Goal: Information Seeking & Learning: Learn about a topic

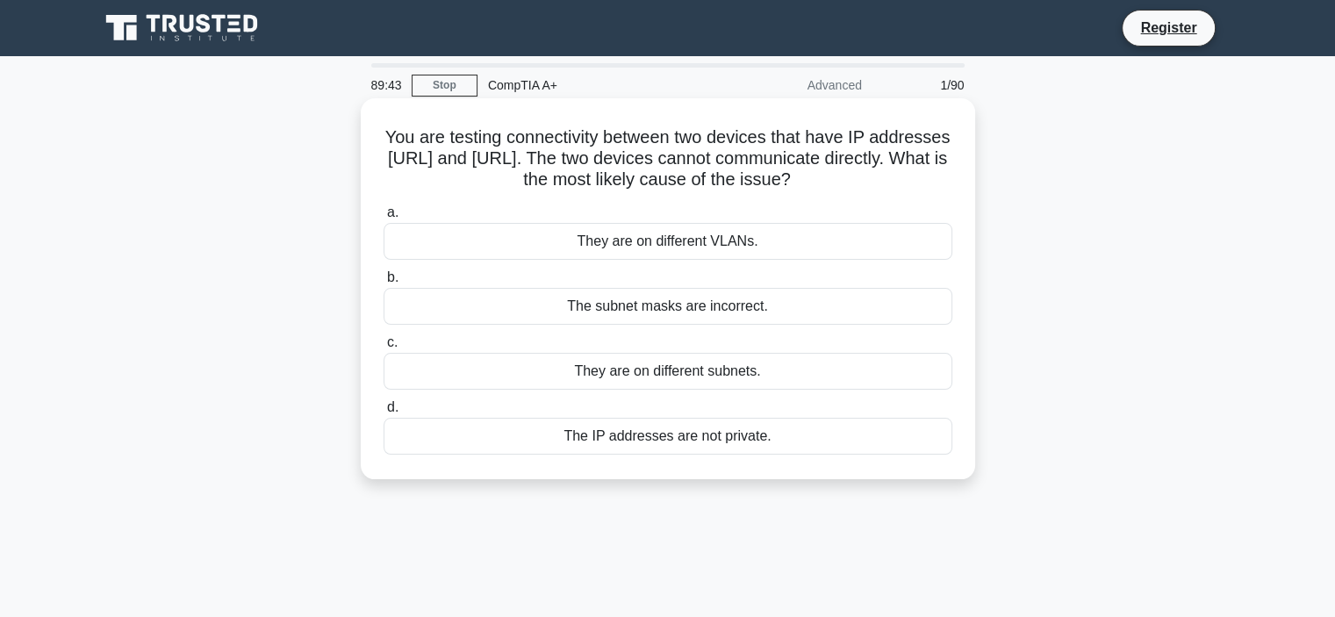
click at [728, 373] on div "They are on different subnets." at bounding box center [668, 371] width 569 height 37
click at [384, 348] on input "c. They are on different subnets." at bounding box center [384, 342] width 0 height 11
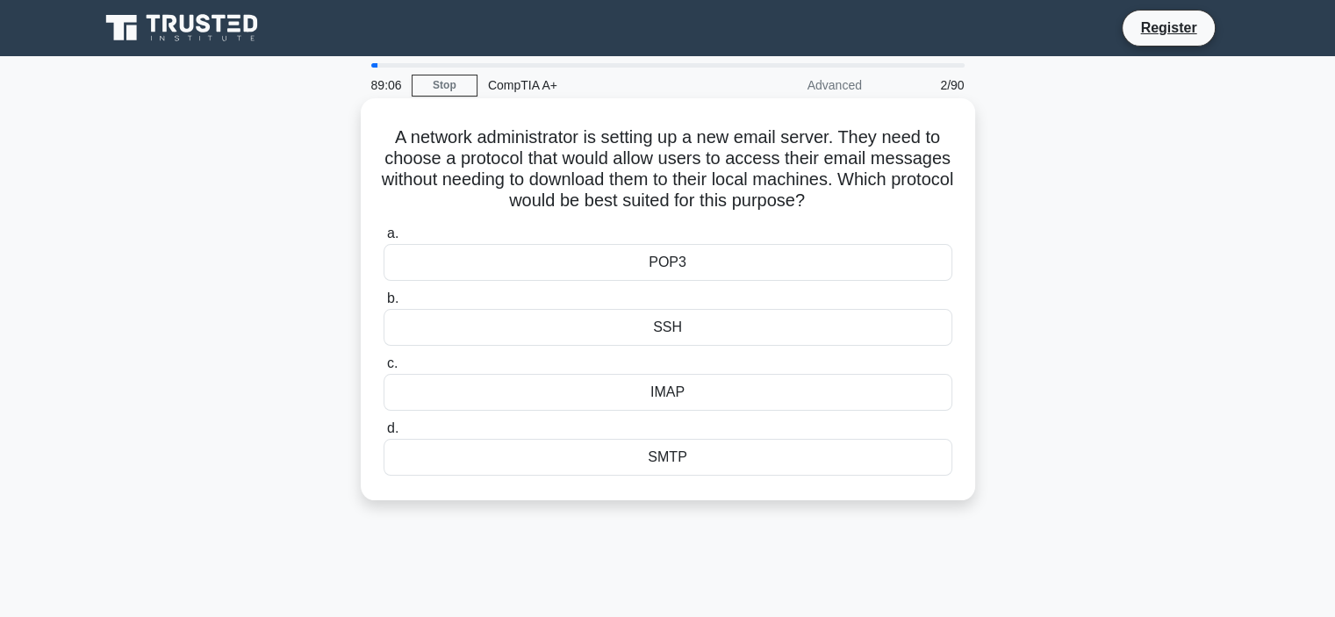
click at [663, 262] on div "POP3" at bounding box center [668, 262] width 569 height 37
click at [384, 240] on input "a. POP3" at bounding box center [384, 233] width 0 height 11
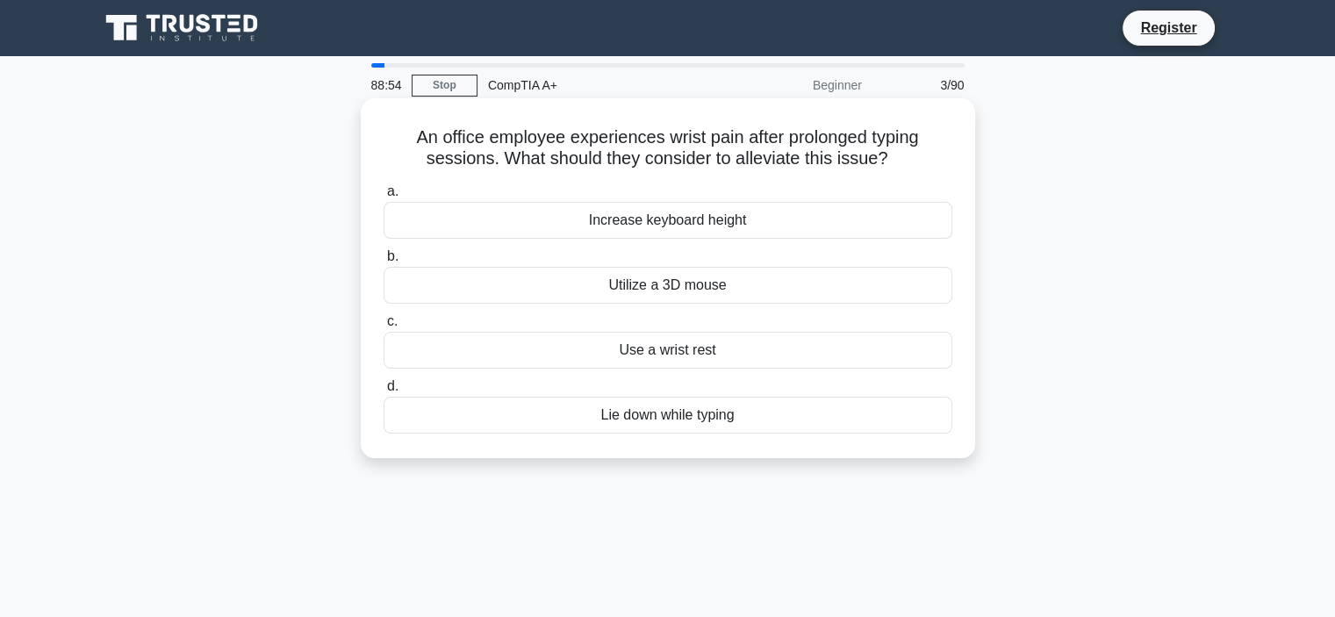
click at [712, 352] on div "Use a wrist rest" at bounding box center [668, 350] width 569 height 37
click at [639, 357] on div "Use a wrist rest" at bounding box center [668, 350] width 569 height 37
click at [384, 327] on input "c. Use a wrist rest" at bounding box center [384, 321] width 0 height 11
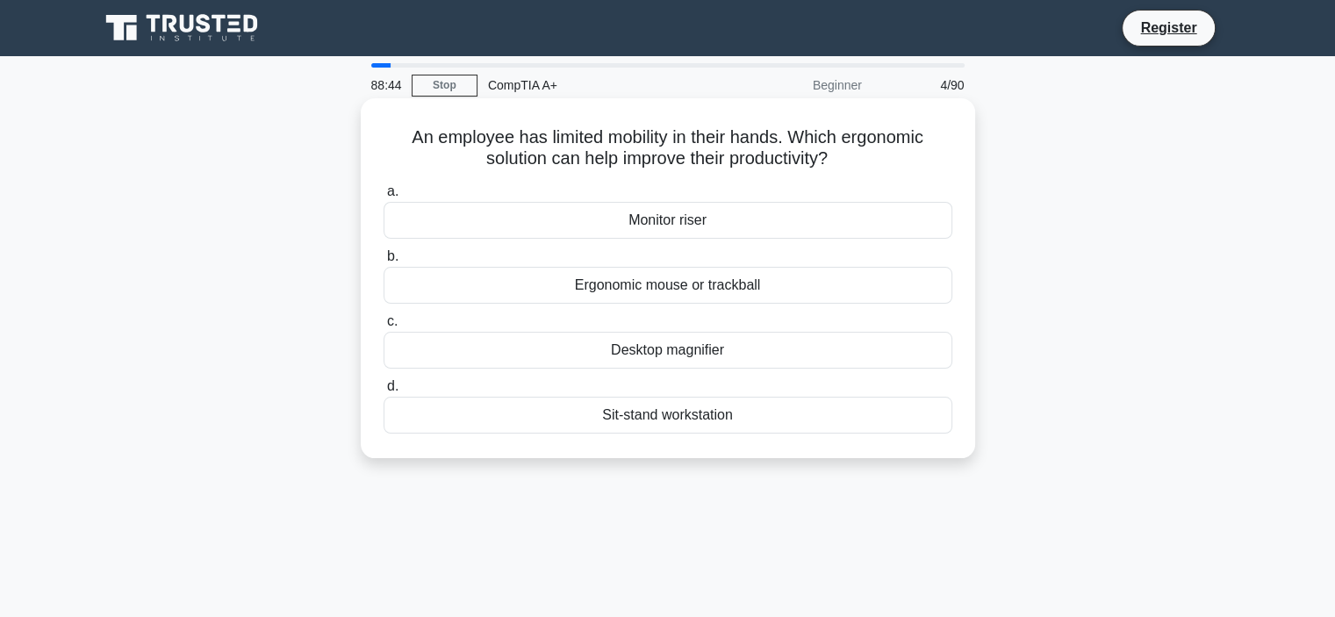
click at [706, 288] on div "Ergonomic mouse or trackball" at bounding box center [668, 285] width 569 height 37
click at [384, 262] on input "b. Ergonomic mouse or trackball" at bounding box center [384, 256] width 0 height 11
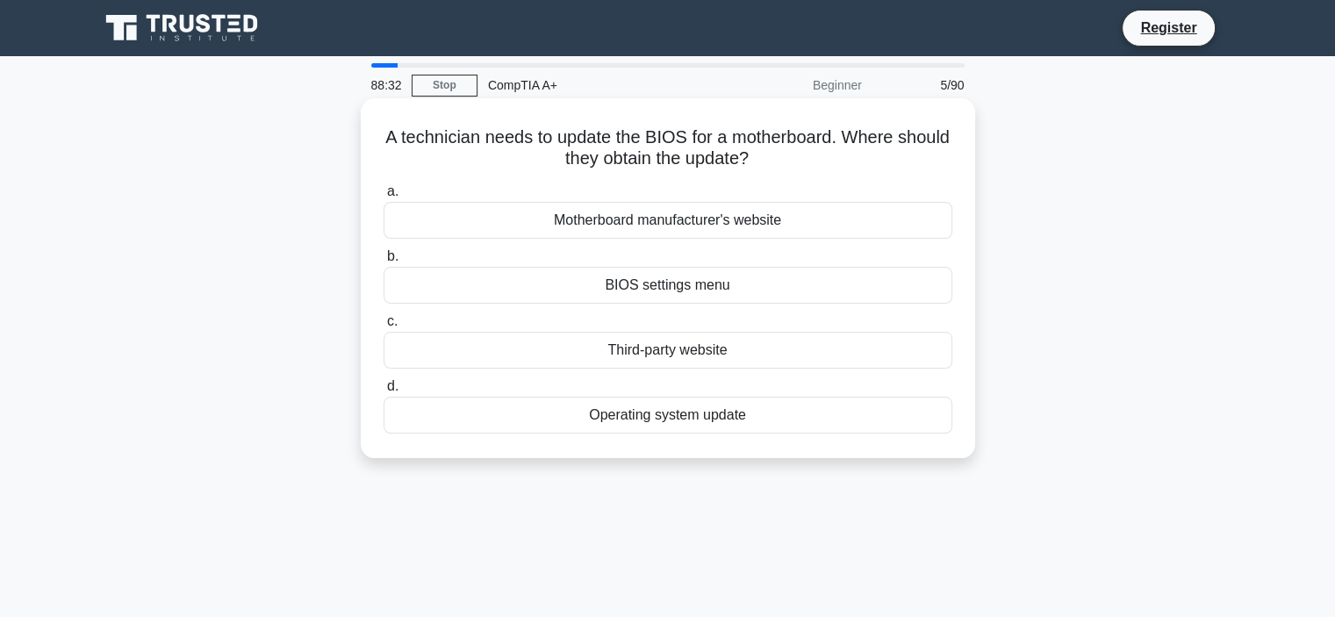
click at [766, 226] on div "Motherboard manufacturer's website" at bounding box center [668, 220] width 569 height 37
click at [384, 197] on input "a. Motherboard manufacturer's website" at bounding box center [384, 191] width 0 height 11
click at [646, 220] on div "Clogged cooling vents" at bounding box center [668, 220] width 569 height 37
click at [384, 197] on input "a. Clogged cooling vents" at bounding box center [384, 191] width 0 height 11
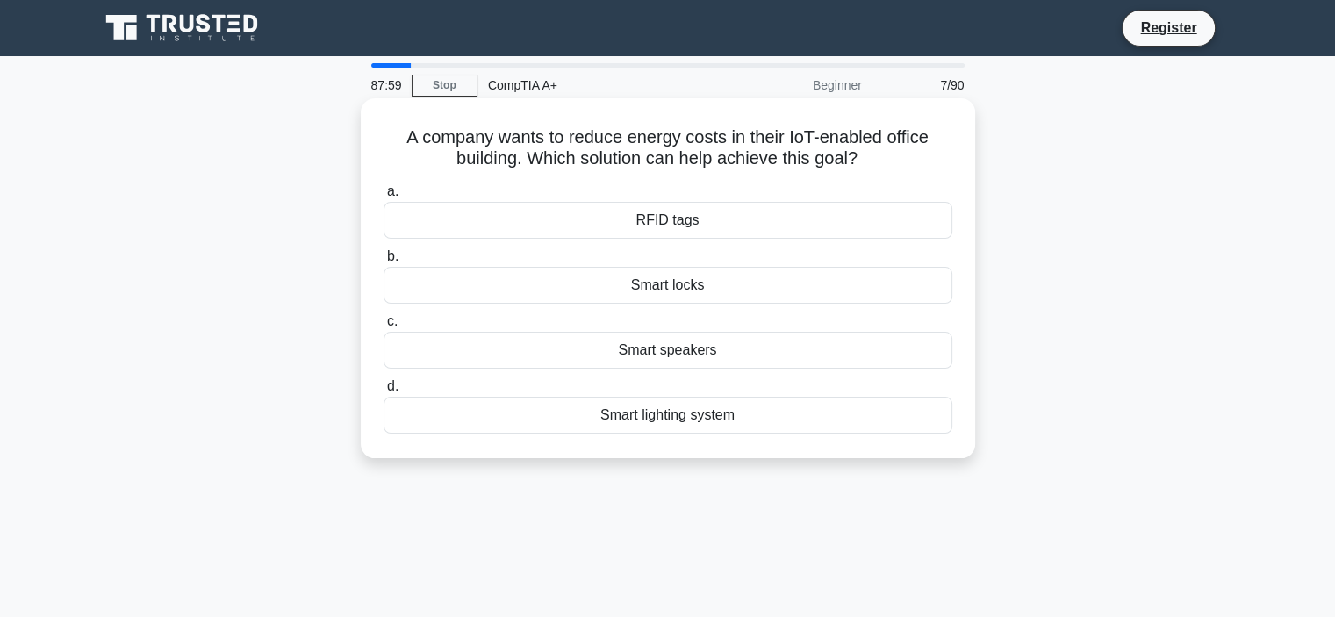
click at [734, 424] on div "Smart lighting system" at bounding box center [668, 415] width 569 height 37
click at [384, 392] on input "d. Smart lighting system" at bounding box center [384, 386] width 0 height 11
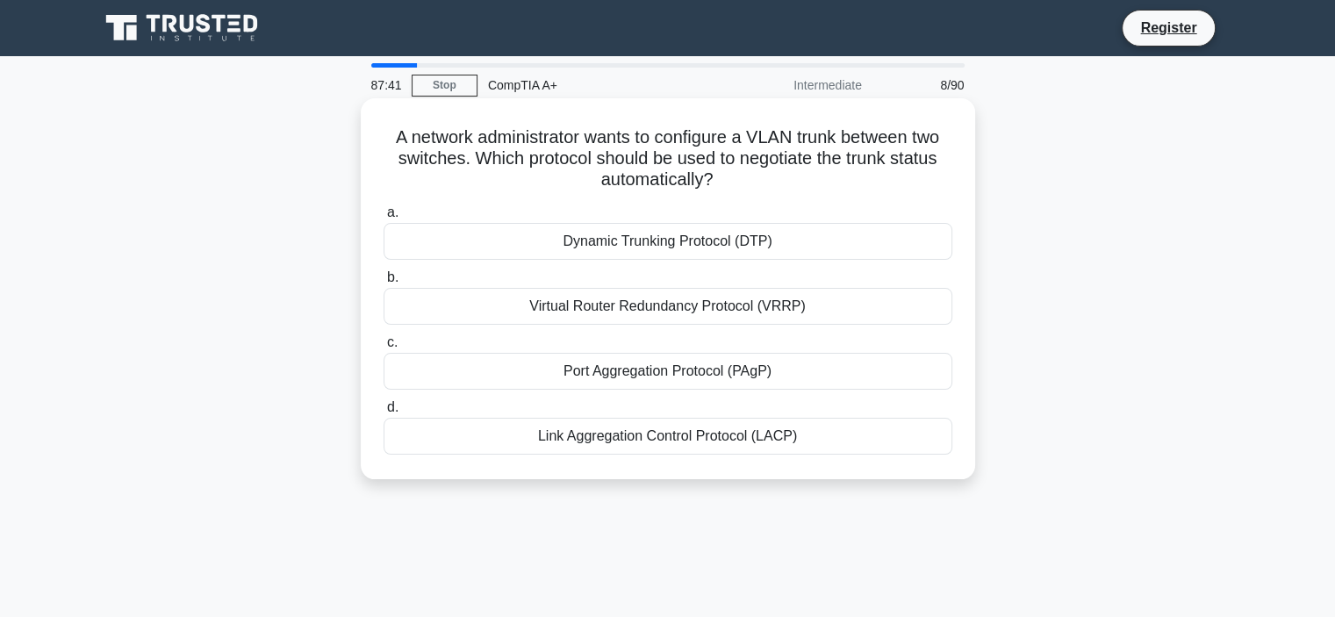
click at [708, 247] on div "Dynamic Trunking Protocol (DTP)" at bounding box center [668, 241] width 569 height 37
click at [384, 219] on input "a. Dynamic Trunking Protocol (DTP)" at bounding box center [384, 212] width 0 height 11
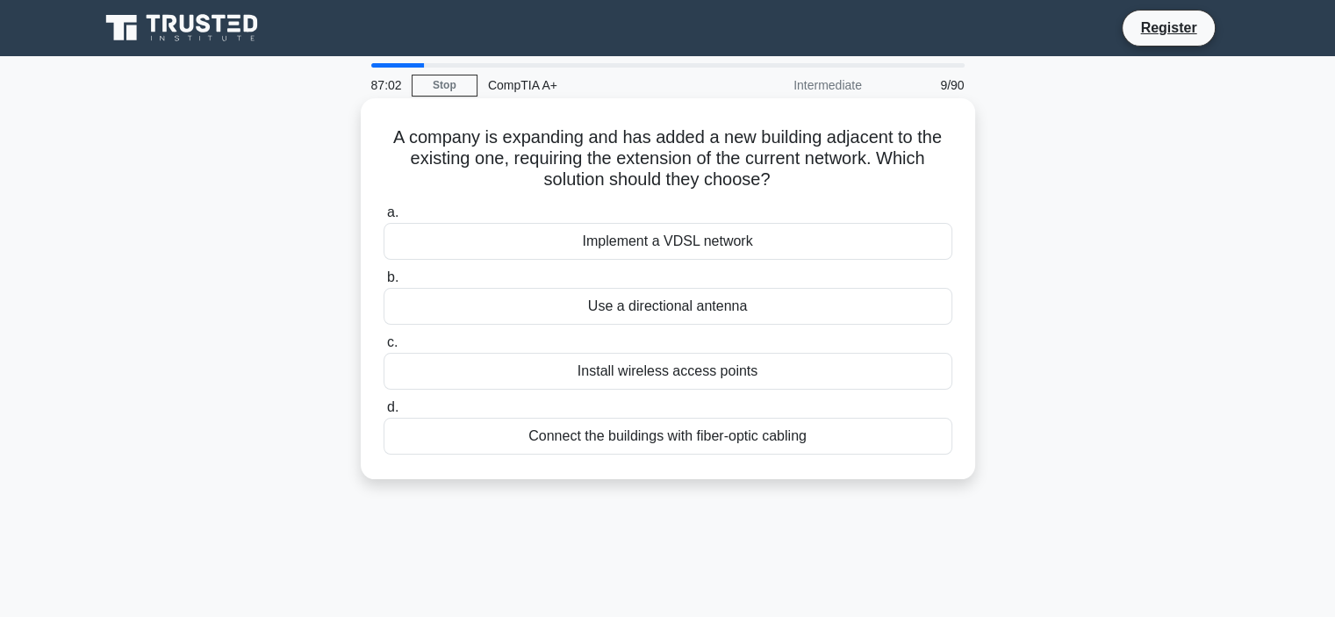
click at [748, 441] on div "Connect the buildings with fiber-optic cabling" at bounding box center [668, 436] width 569 height 37
click at [384, 413] on input "d. Connect the buildings with fiber-optic cabling" at bounding box center [384, 407] width 0 height 11
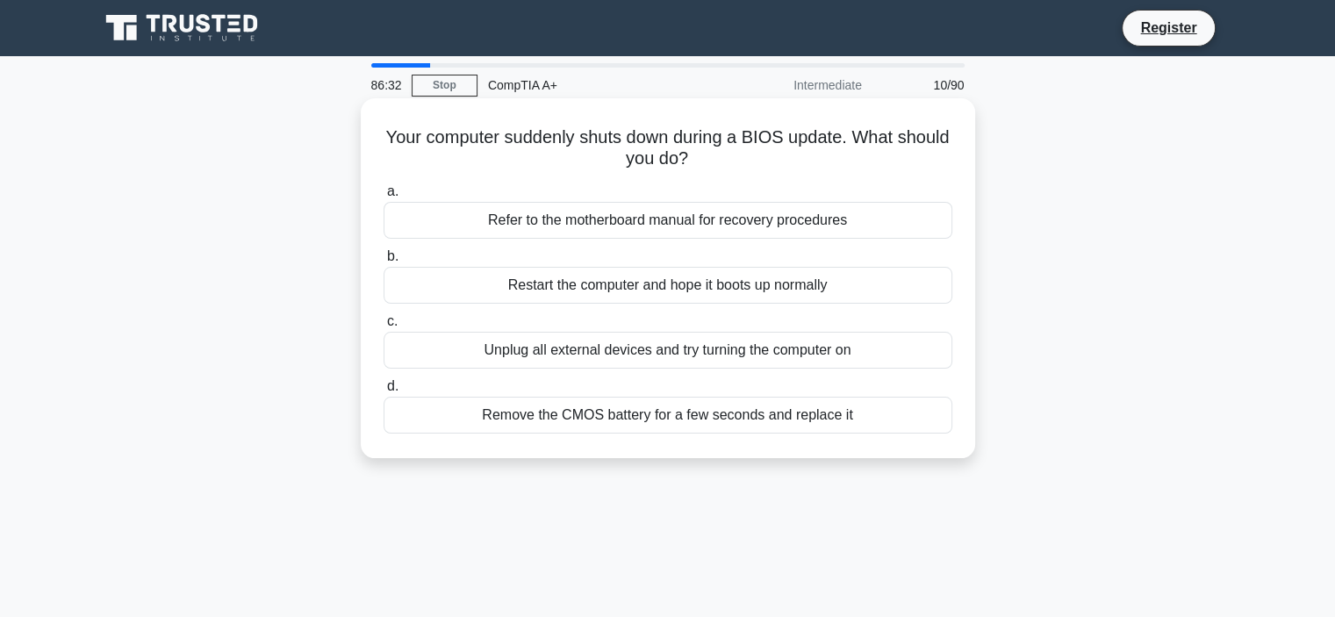
click at [769, 348] on div "Unplug all external devices and try turning the computer on" at bounding box center [668, 350] width 569 height 37
click at [384, 327] on input "c. Unplug all external devices and try turning the computer on" at bounding box center [384, 321] width 0 height 11
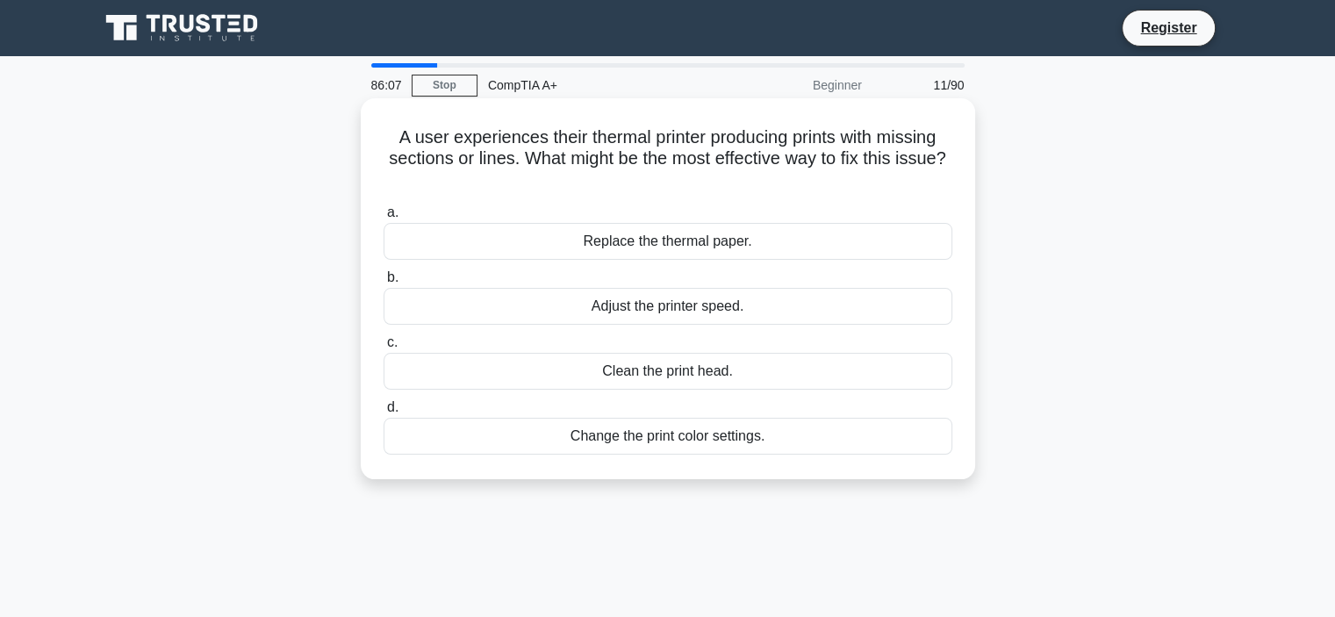
click at [703, 373] on div "Clean the print head." at bounding box center [668, 371] width 569 height 37
click at [384, 348] on input "c. Clean the print head." at bounding box center [384, 342] width 0 height 11
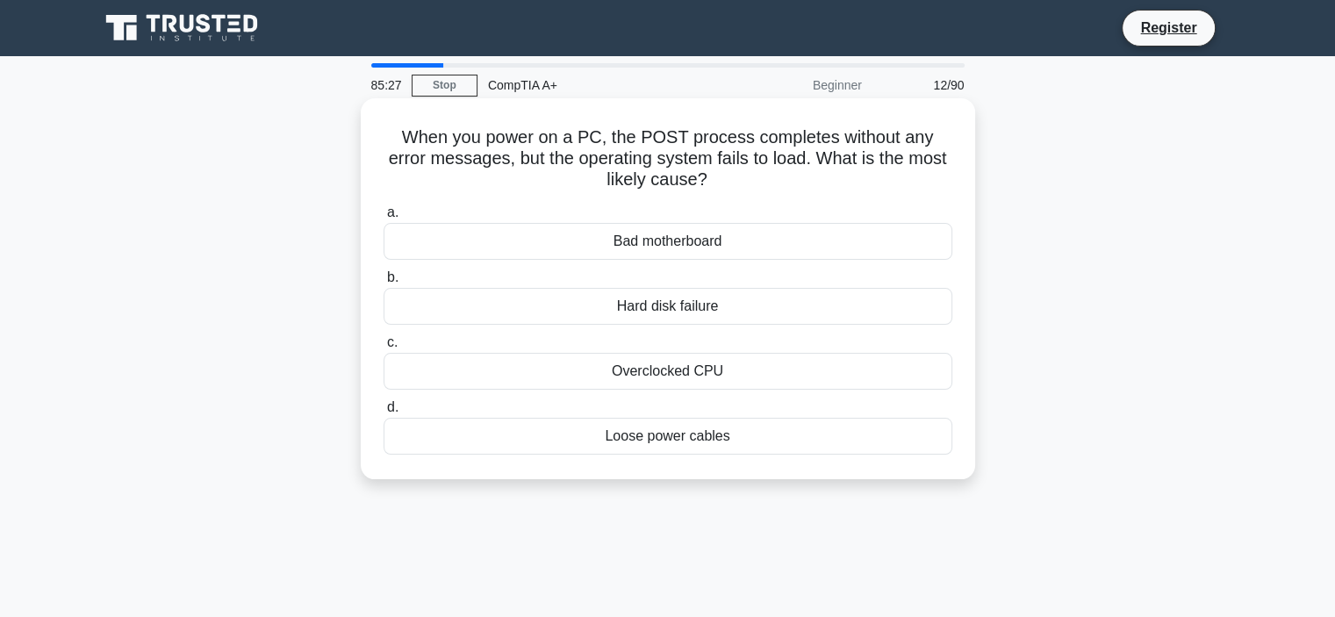
click at [642, 304] on div "Hard disk failure" at bounding box center [668, 306] width 569 height 37
click at [384, 283] on input "b. Hard disk failure" at bounding box center [384, 277] width 0 height 11
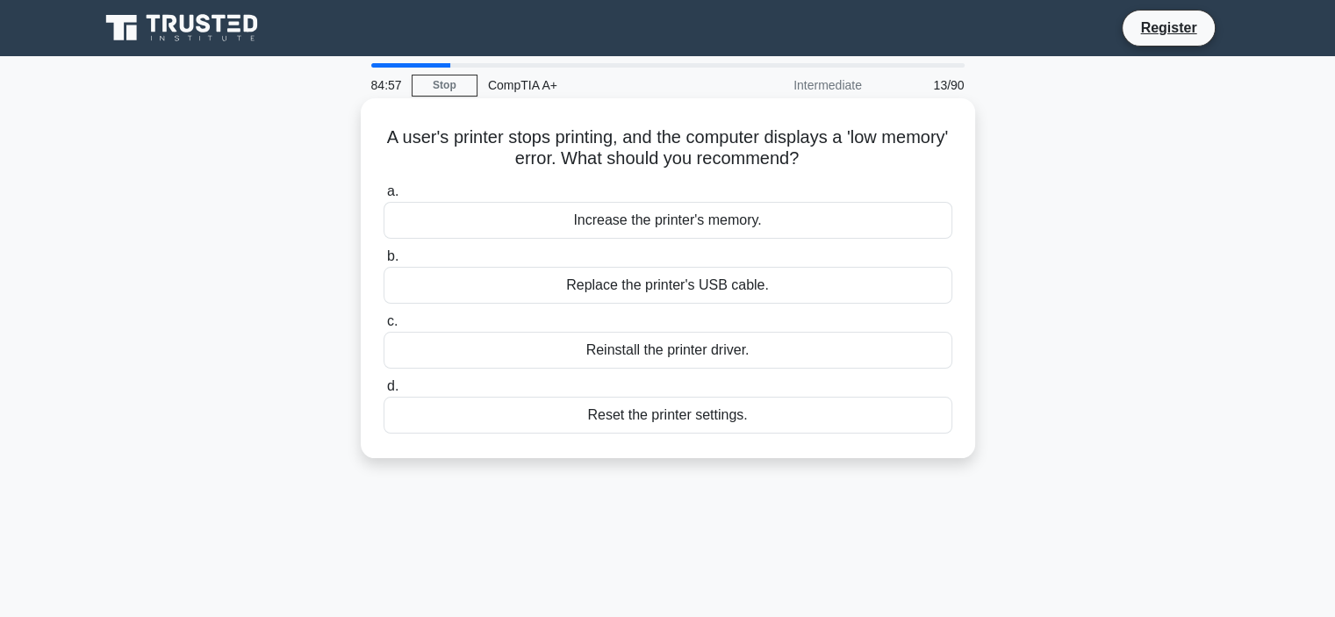
click at [751, 218] on div "Increase the printer's memory." at bounding box center [668, 220] width 569 height 37
click at [384, 197] on input "a. Increase the printer's memory." at bounding box center [384, 191] width 0 height 11
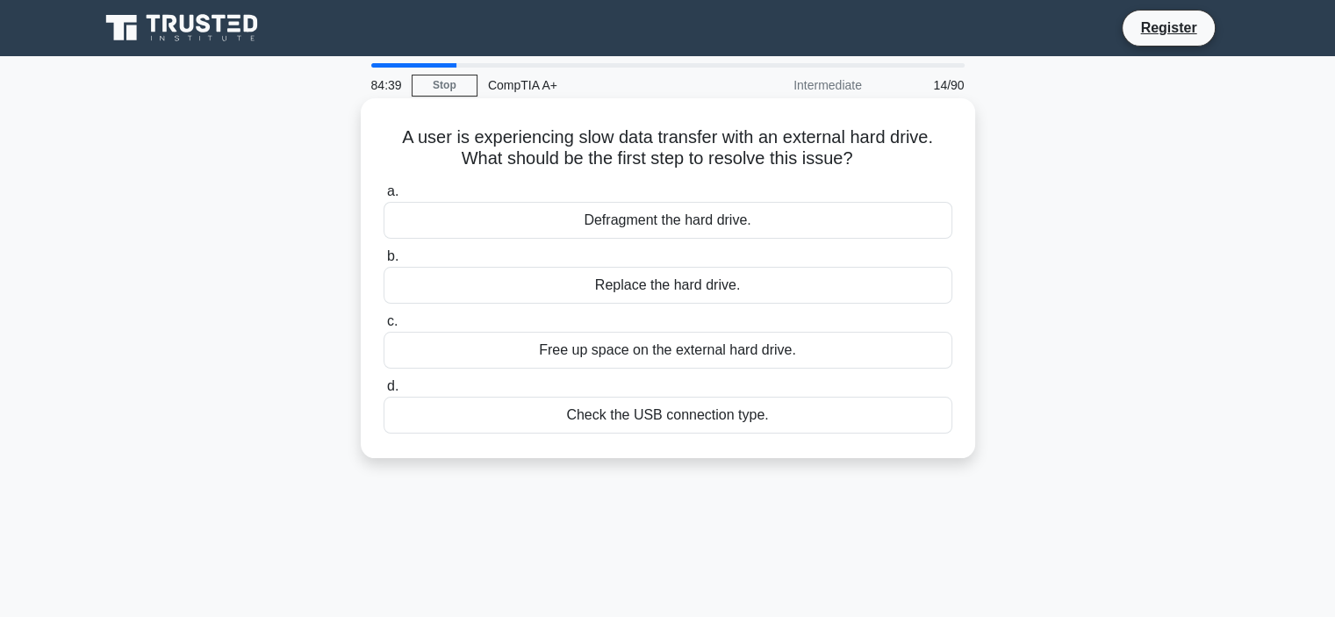
click at [734, 411] on div "Check the USB connection type." at bounding box center [668, 415] width 569 height 37
click at [384, 392] on input "d. Check the USB connection type." at bounding box center [384, 386] width 0 height 11
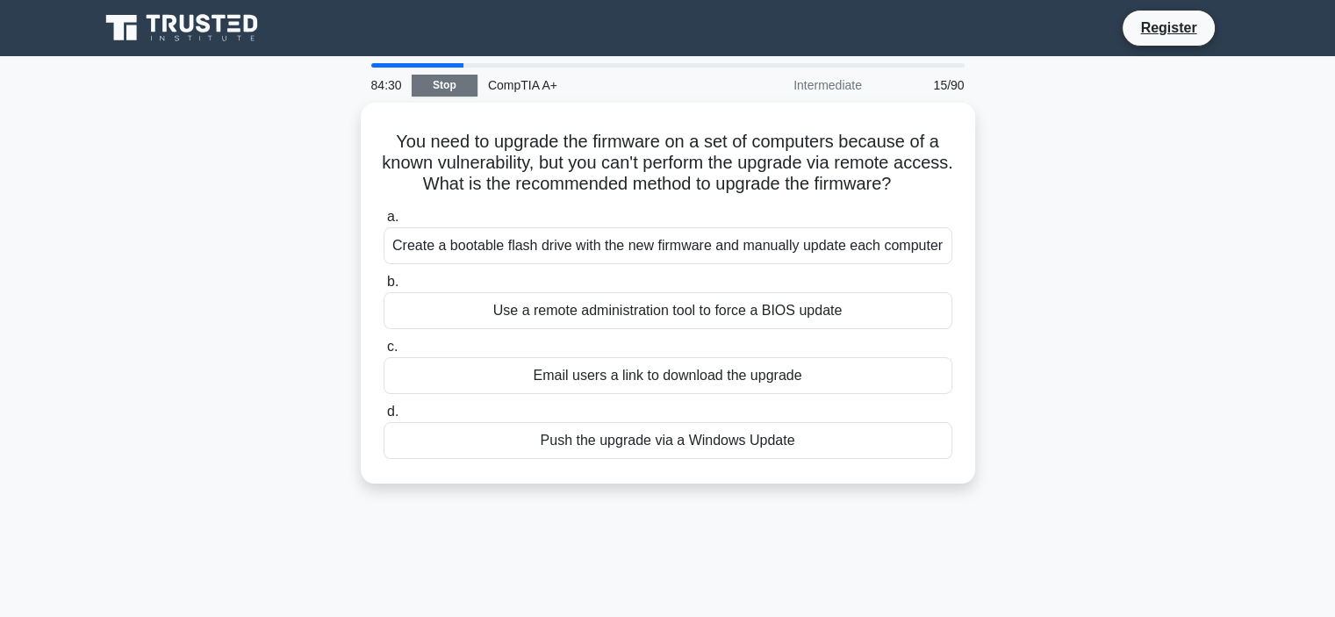
click at [420, 90] on link "Stop" at bounding box center [445, 86] width 66 height 22
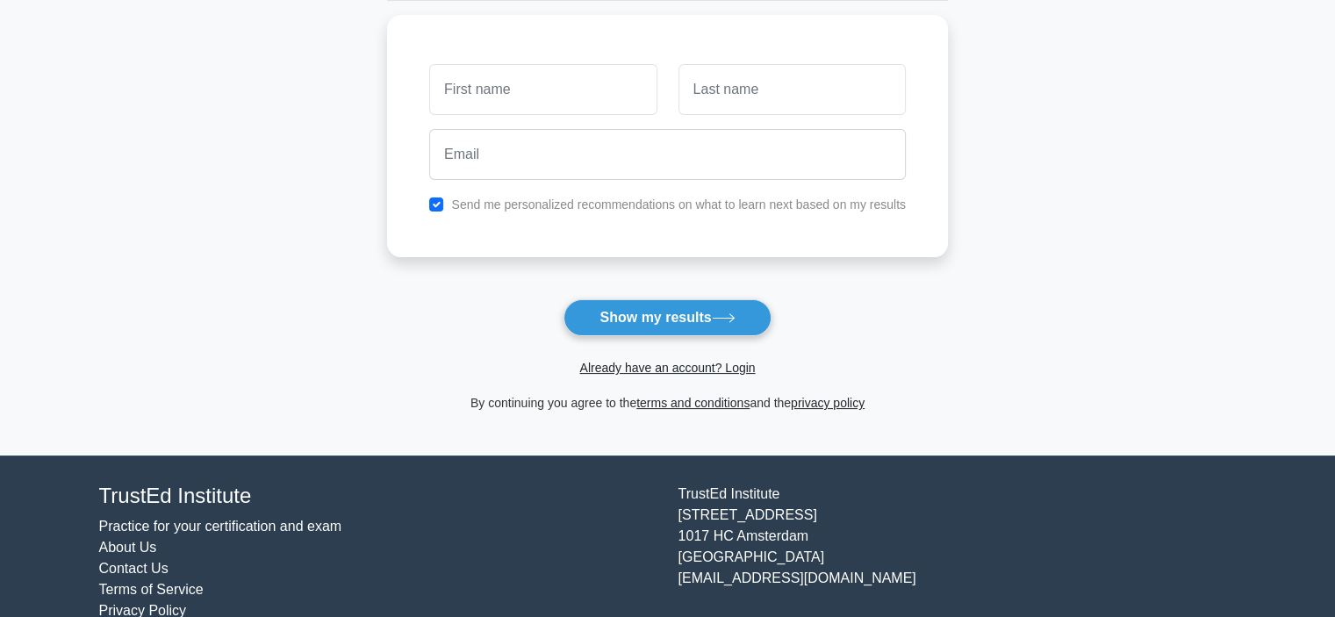
scroll to position [263, 0]
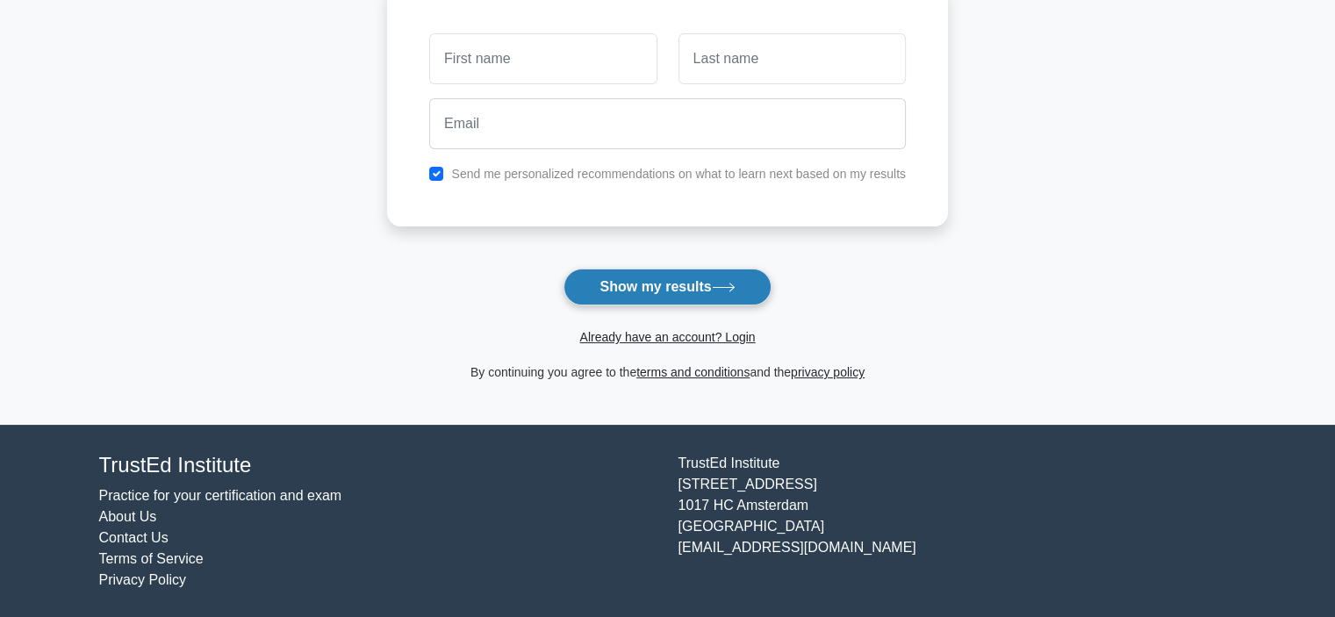
click at [675, 294] on button "Show my results" at bounding box center [666, 287] width 207 height 37
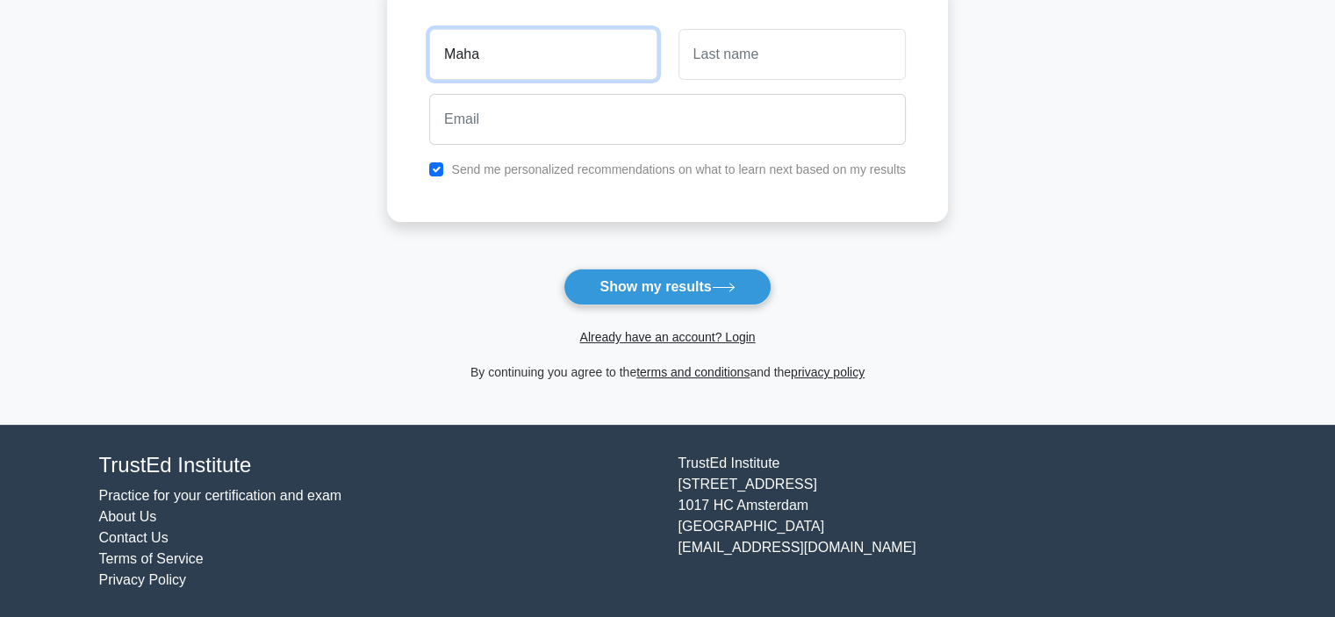
type input "Maha"
type input "Khan"
click at [434, 168] on input "checkbox" at bounding box center [436, 169] width 14 height 14
checkbox input "false"
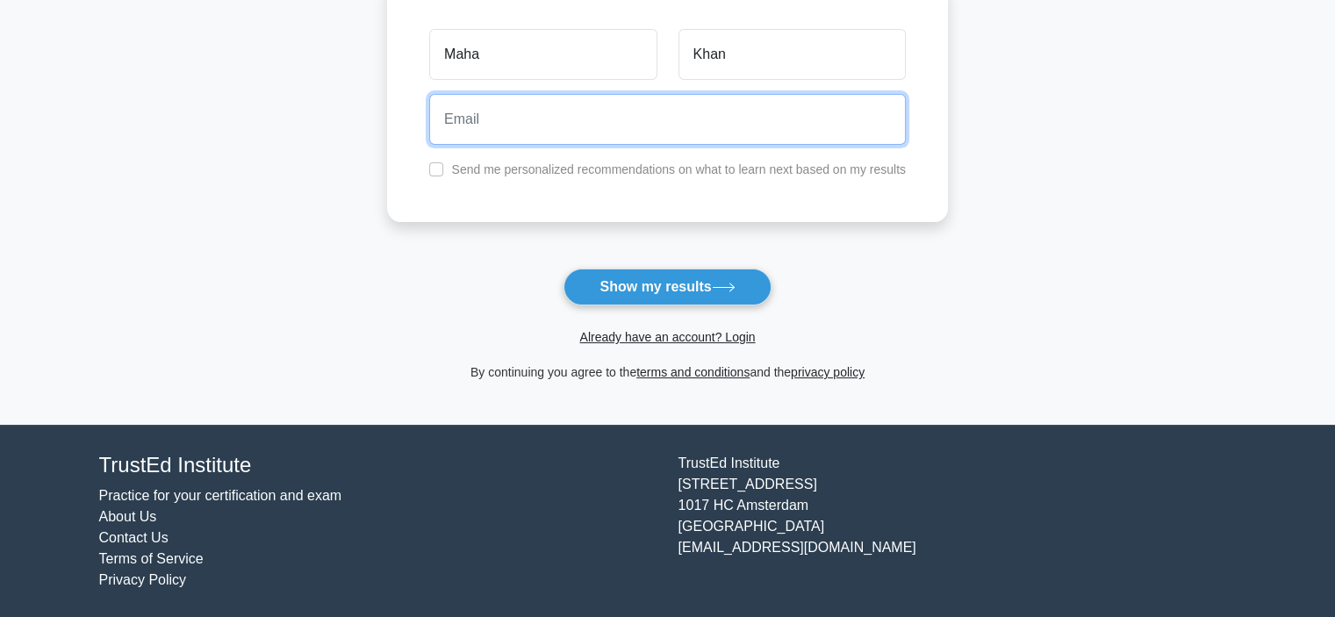
click at [458, 126] on input "email" at bounding box center [667, 119] width 477 height 51
type input "hubbybon@hotmail.com"
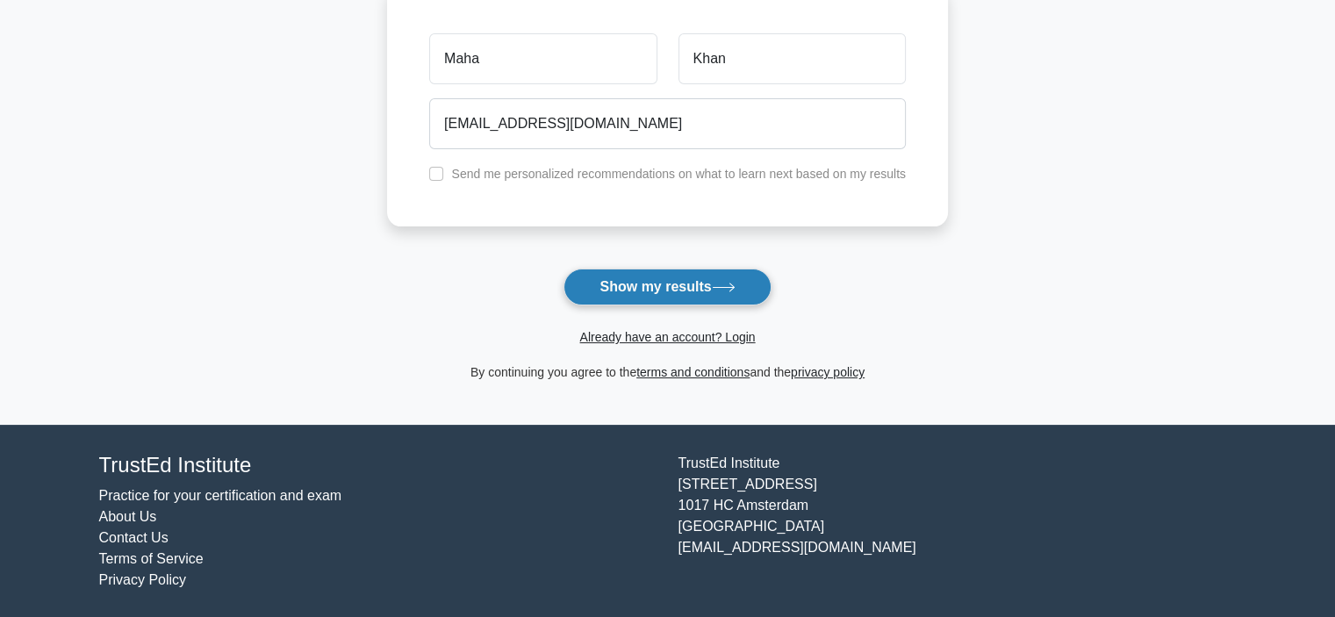
click at [648, 288] on button "Show my results" at bounding box center [666, 287] width 207 height 37
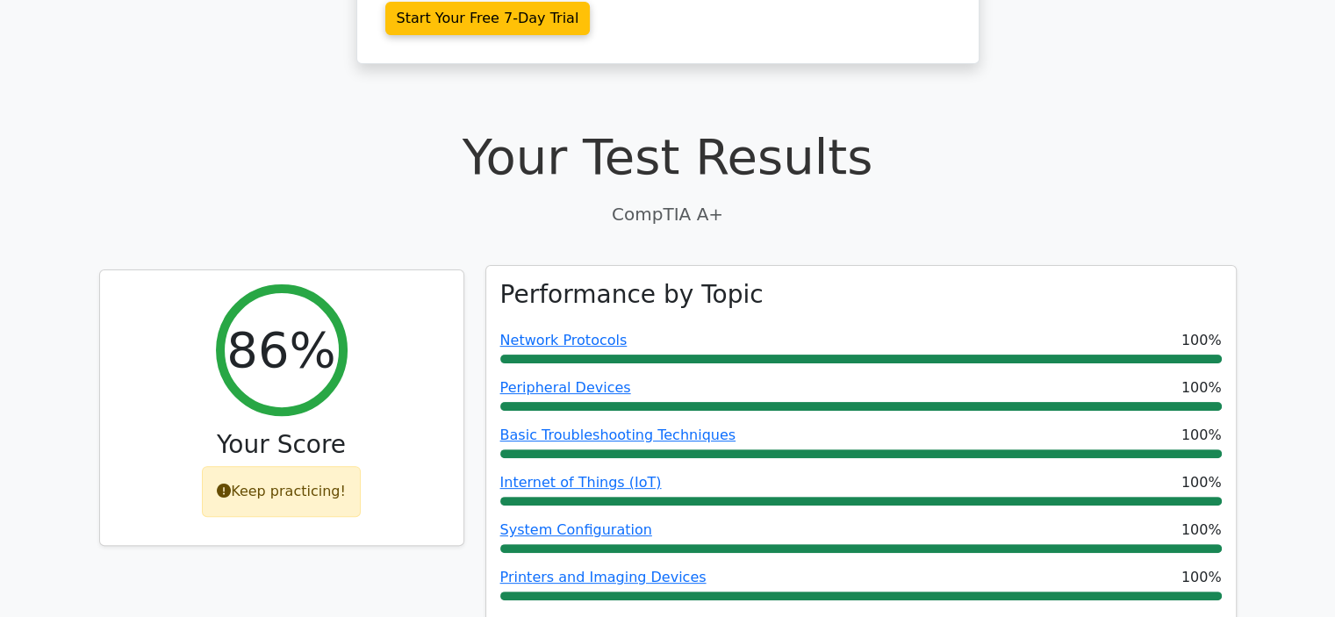
scroll to position [614, 0]
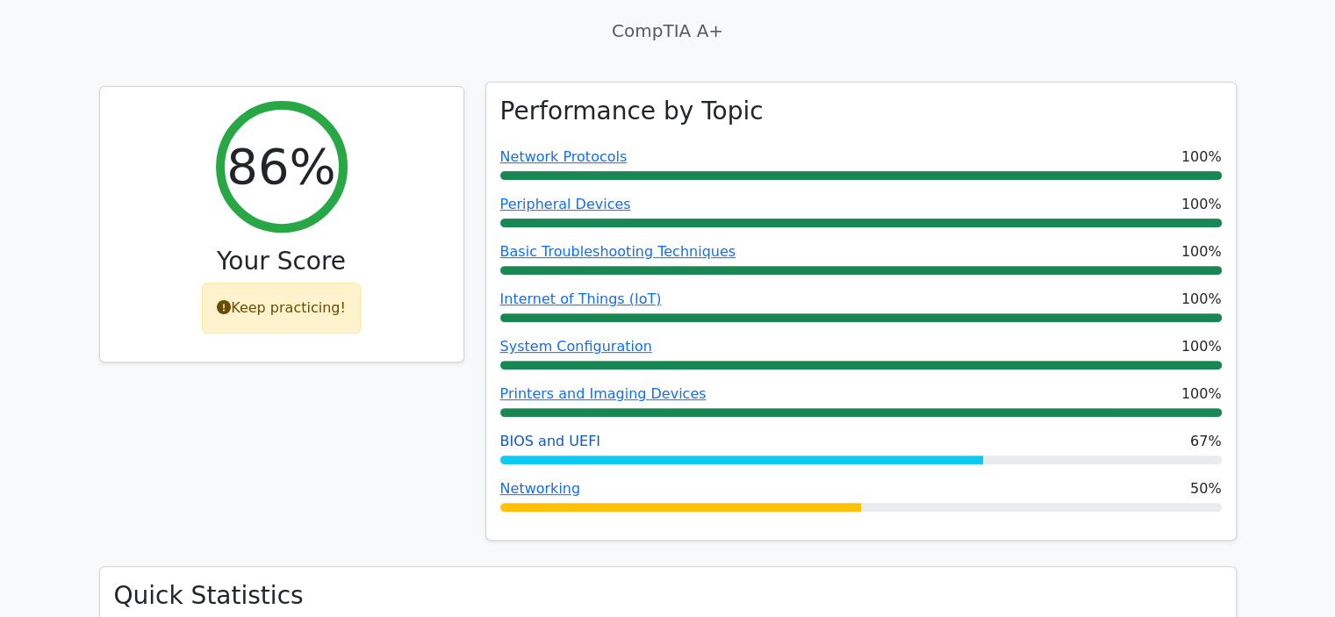
click at [542, 433] on link "BIOS and UEFI" at bounding box center [550, 441] width 100 height 17
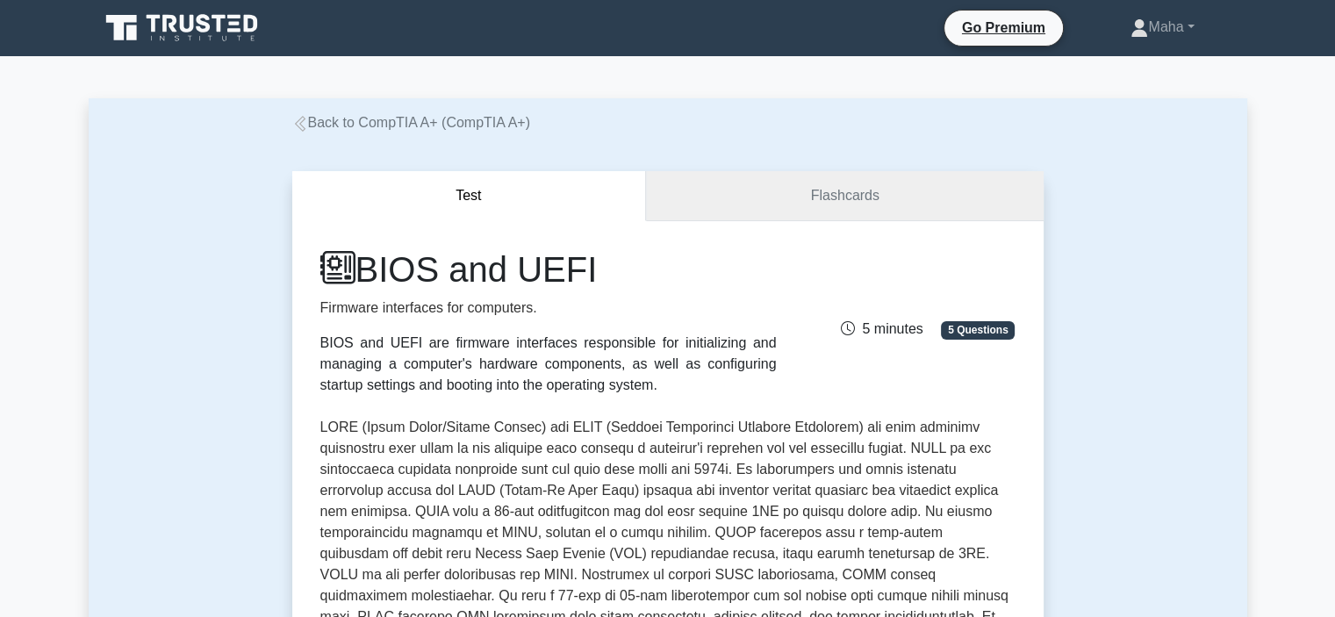
click at [847, 197] on link "Flashcards" at bounding box center [844, 196] width 397 height 50
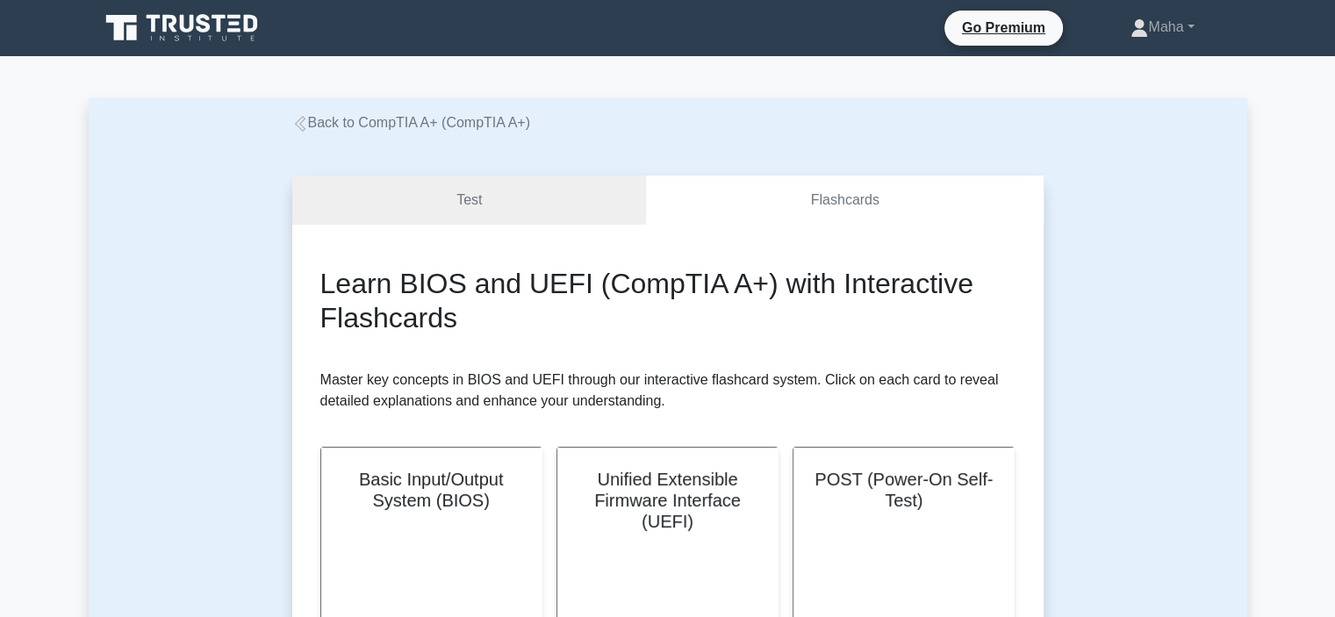
click at [305, 120] on icon at bounding box center [300, 124] width 16 height 16
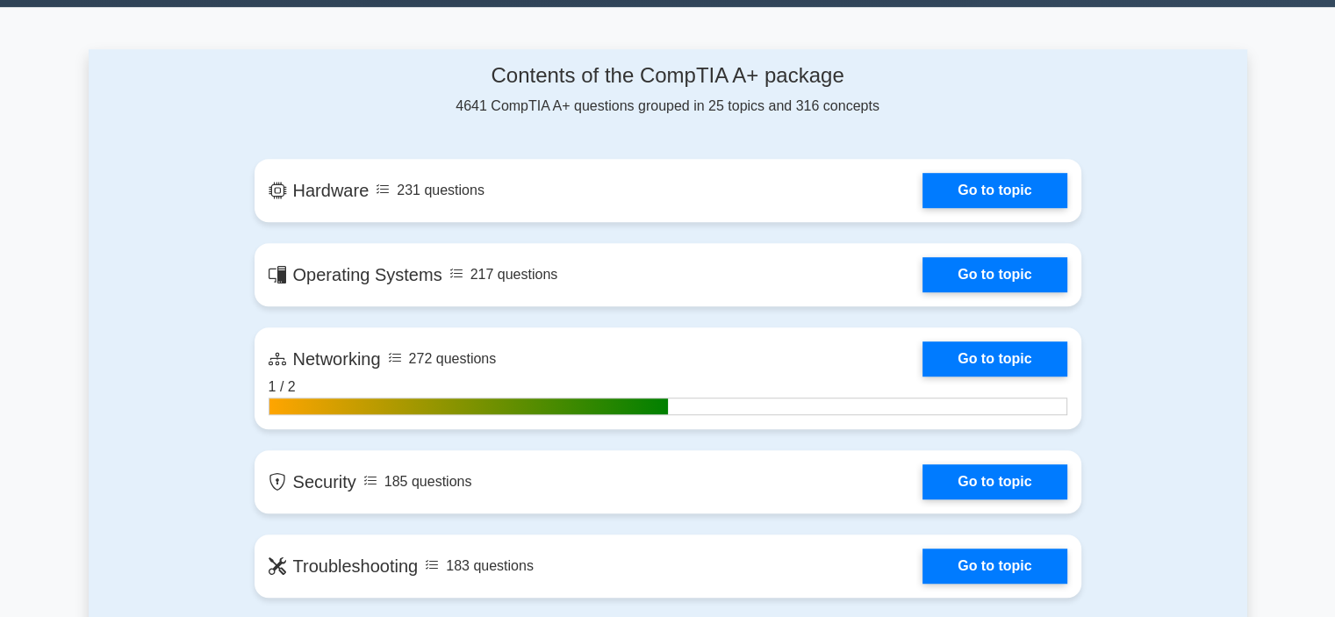
scroll to position [1053, 0]
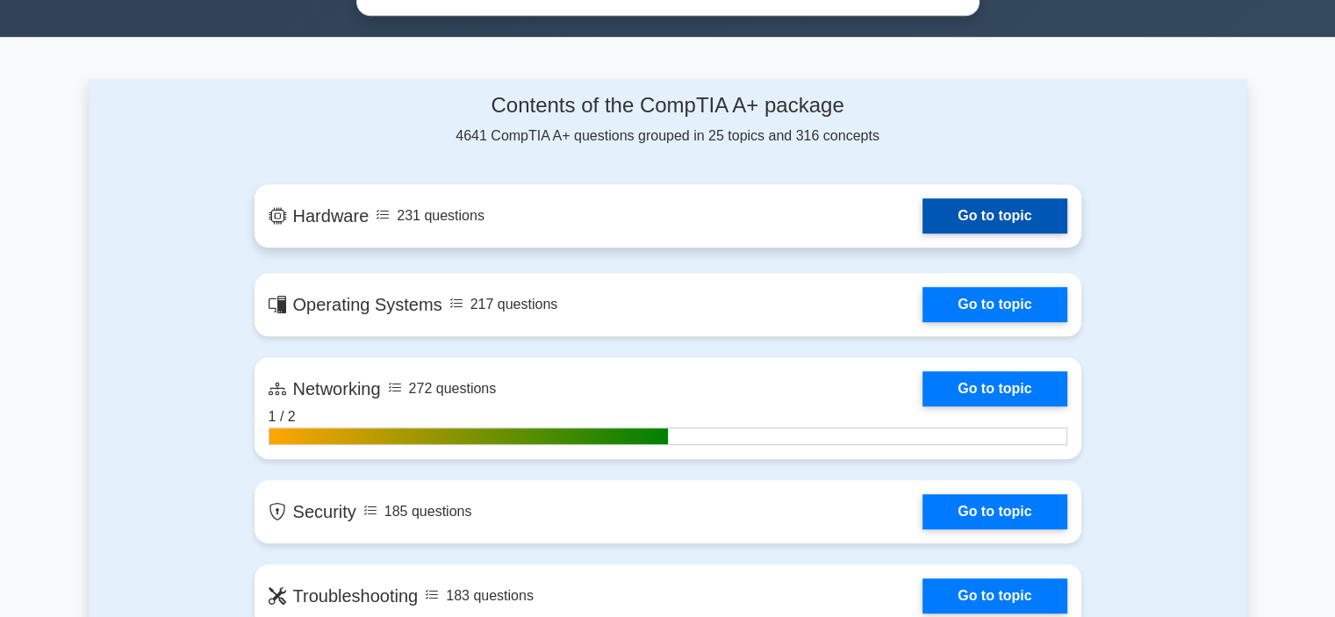
click at [949, 217] on link "Go to topic" at bounding box center [994, 215] width 144 height 35
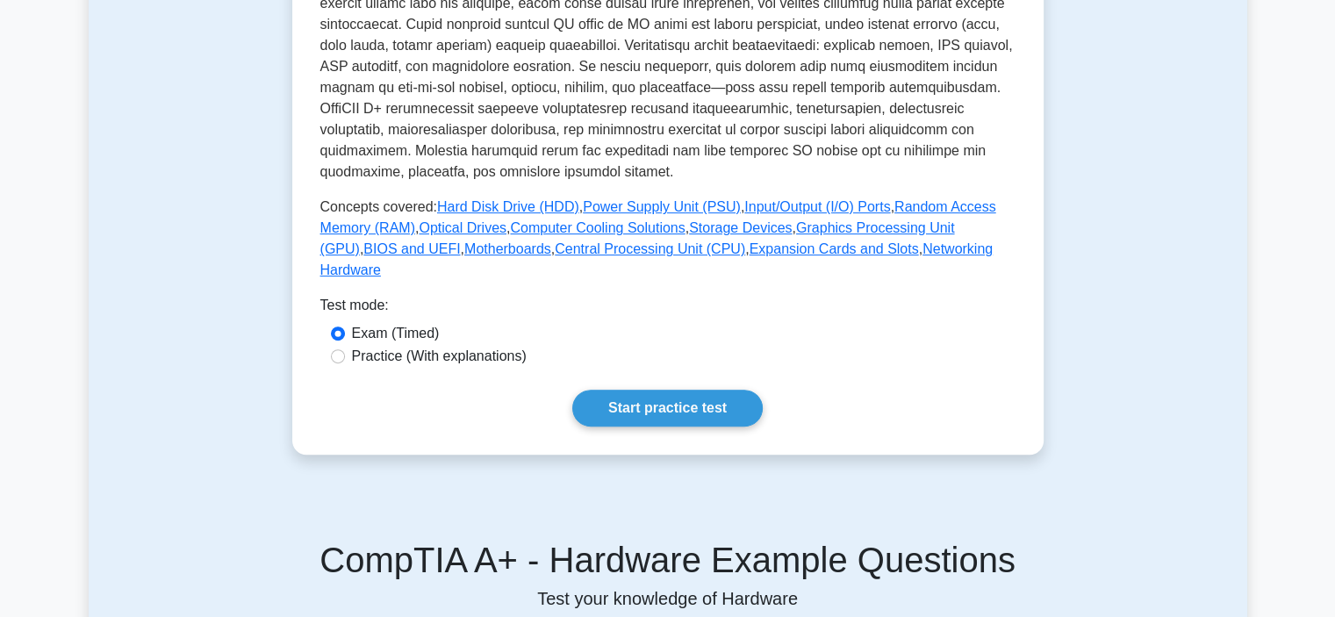
scroll to position [636, 0]
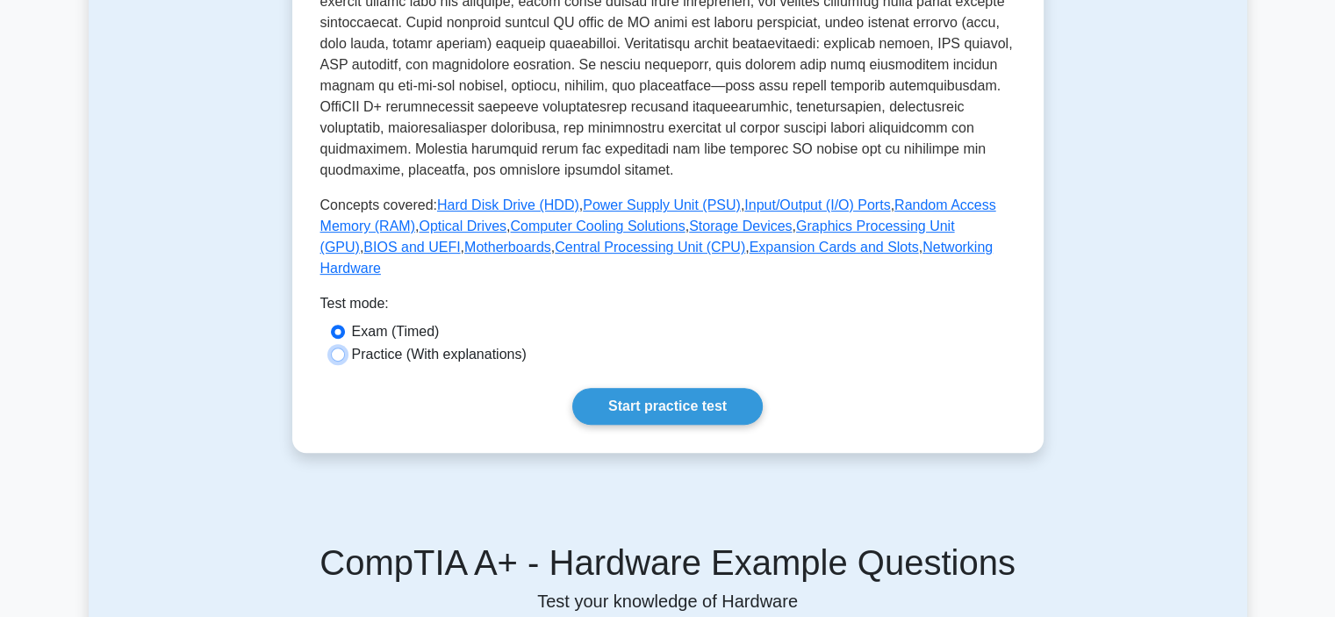
click at [341, 348] on input "Practice (With explanations)" at bounding box center [338, 355] width 14 height 14
radio input "true"
click at [338, 325] on input "Exam (Timed)" at bounding box center [338, 332] width 14 height 14
radio input "true"
click at [594, 388] on link "Start practice test" at bounding box center [667, 406] width 190 height 37
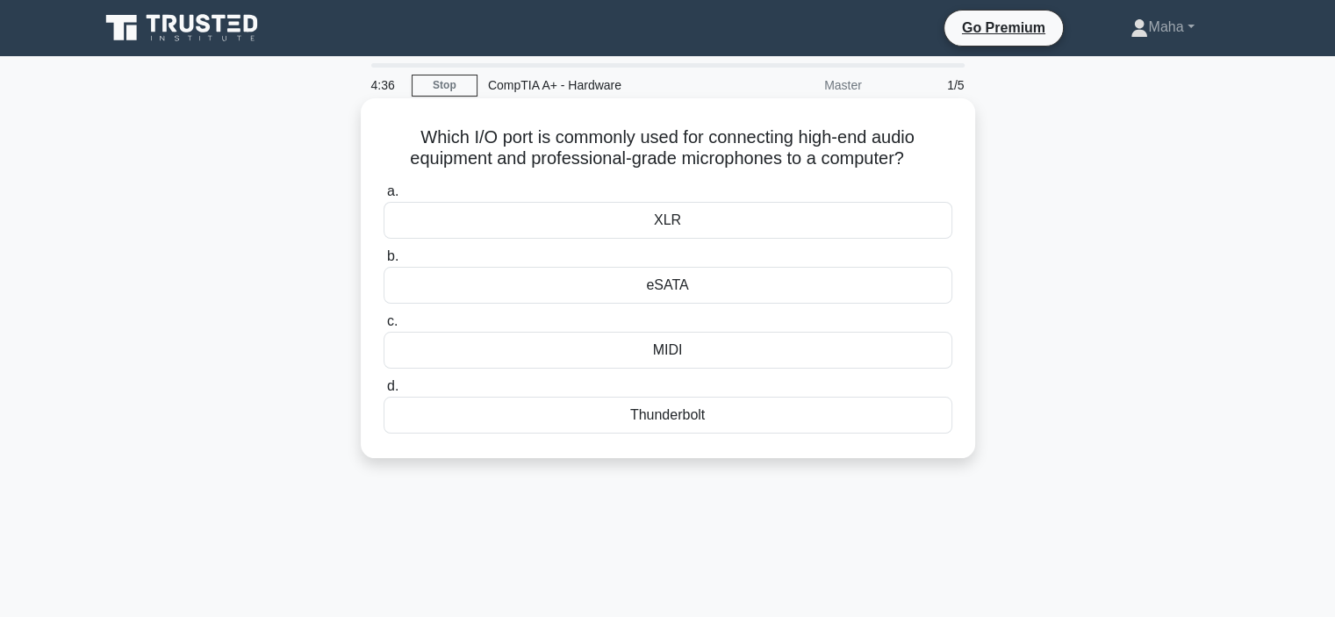
click at [684, 415] on div "Thunderbolt" at bounding box center [668, 415] width 569 height 37
click at [384, 392] on input "d. Thunderbolt" at bounding box center [384, 386] width 0 height 11
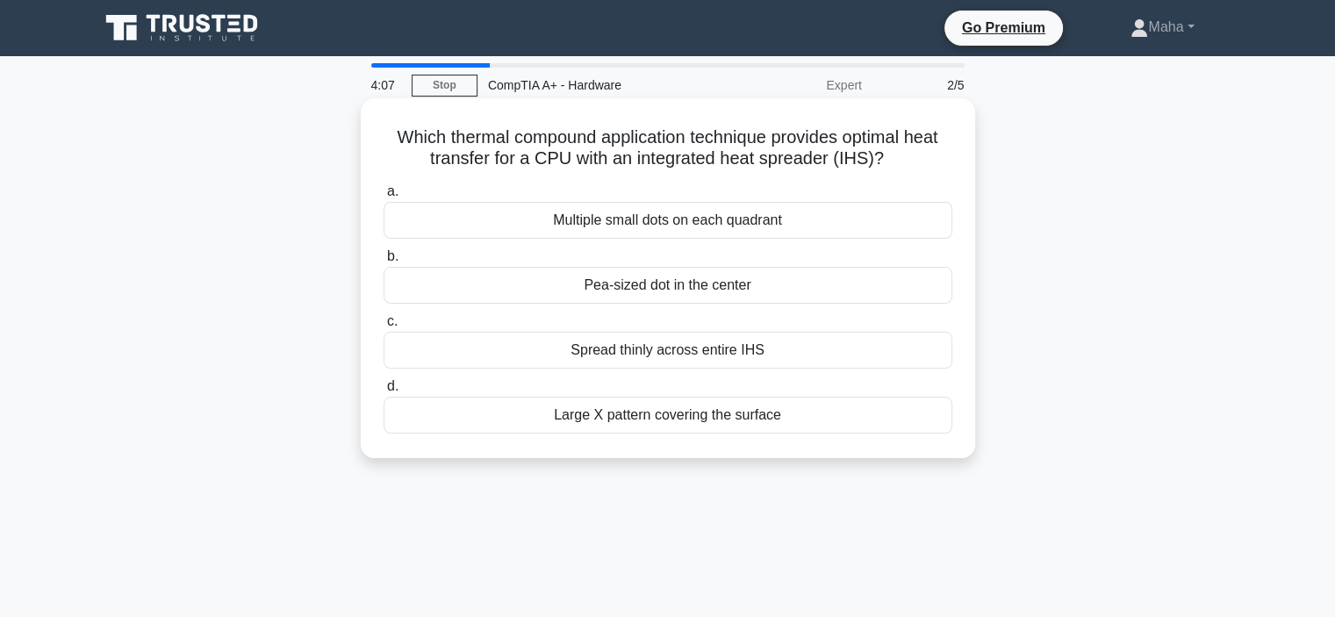
click at [725, 357] on div "Spread thinly across entire IHS" at bounding box center [668, 350] width 569 height 37
click at [384, 327] on input "c. Spread thinly across entire IHS" at bounding box center [384, 321] width 0 height 11
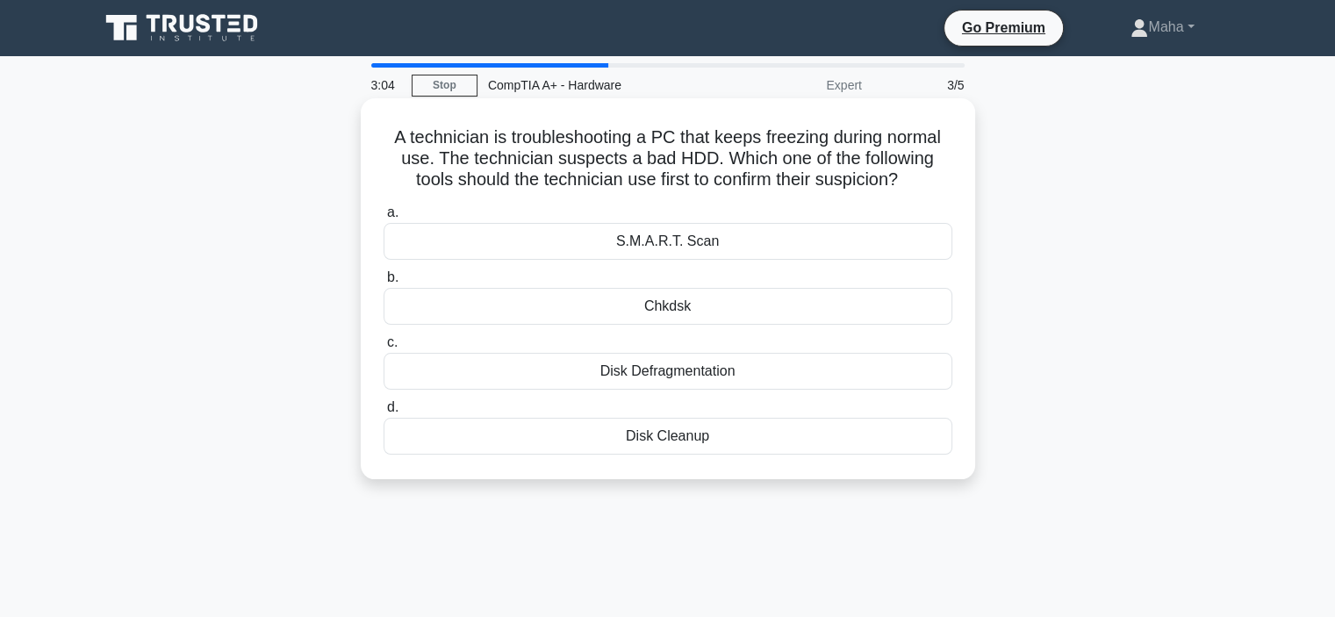
click at [697, 303] on div "Chkdsk" at bounding box center [668, 306] width 569 height 37
click at [384, 283] on input "b. Chkdsk" at bounding box center [384, 277] width 0 height 11
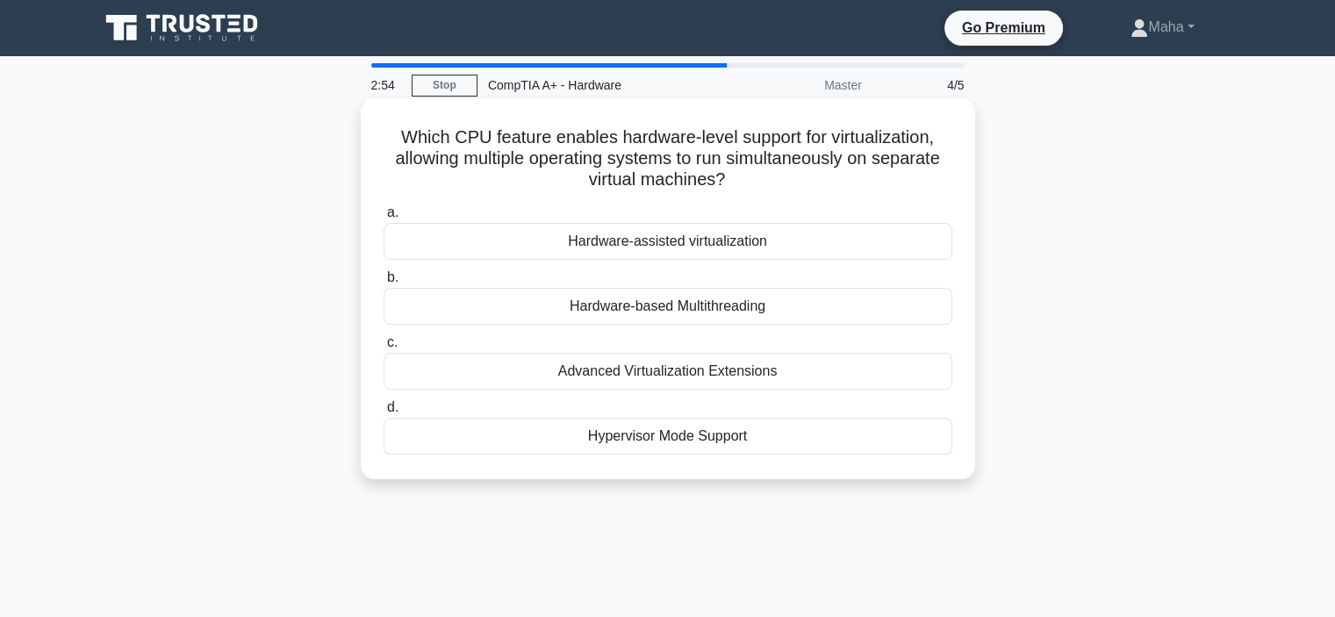
click at [722, 434] on div "Hypervisor Mode Support" at bounding box center [668, 436] width 569 height 37
click at [384, 413] on input "d. Hypervisor Mode Support" at bounding box center [384, 407] width 0 height 11
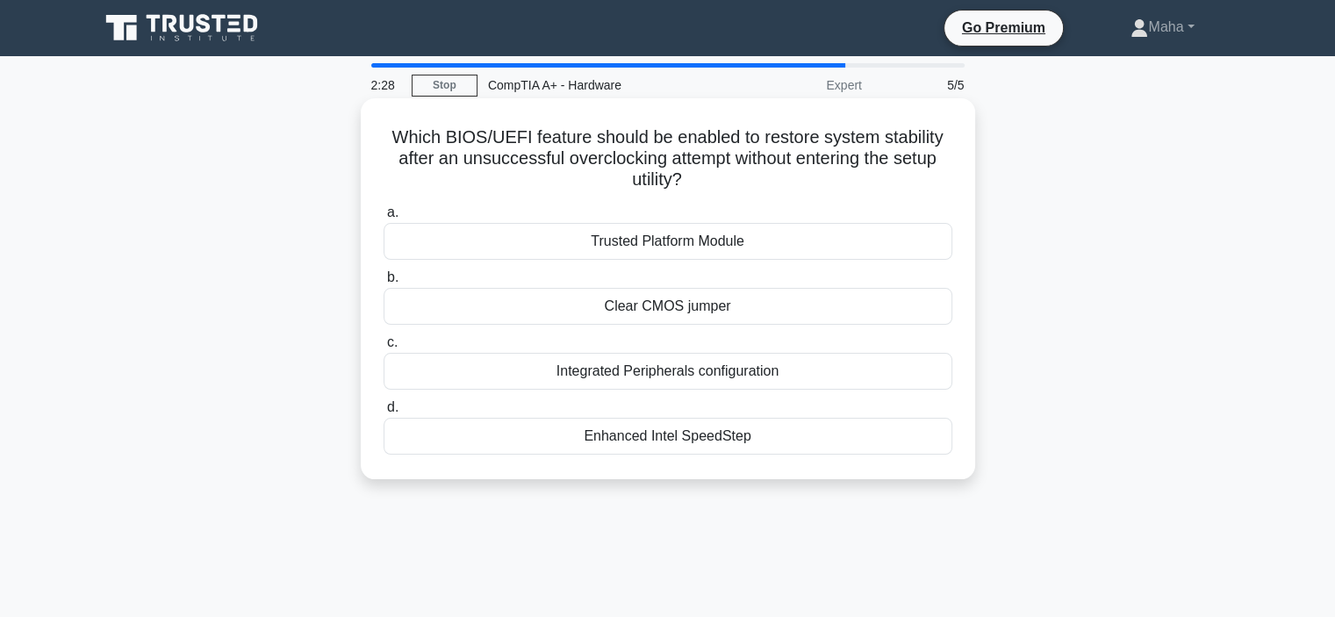
click at [653, 305] on div "Clear CMOS jumper" at bounding box center [668, 306] width 569 height 37
click at [384, 283] on input "b. Clear CMOS jumper" at bounding box center [384, 277] width 0 height 11
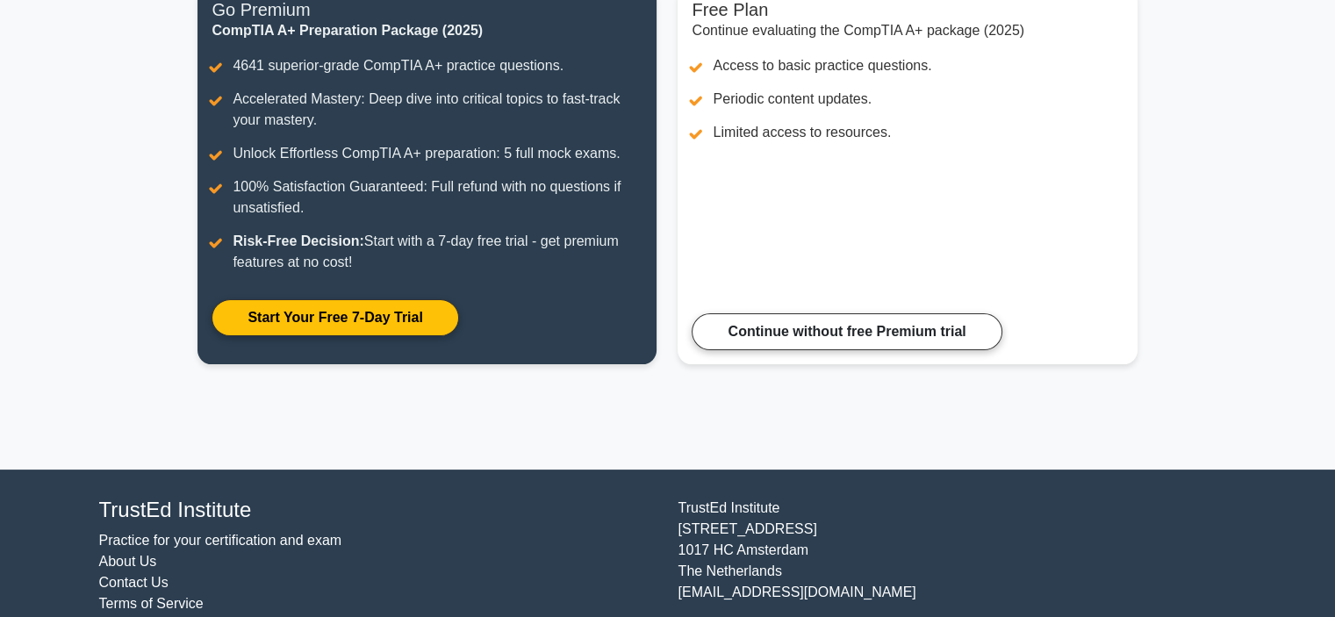
scroll to position [263, 0]
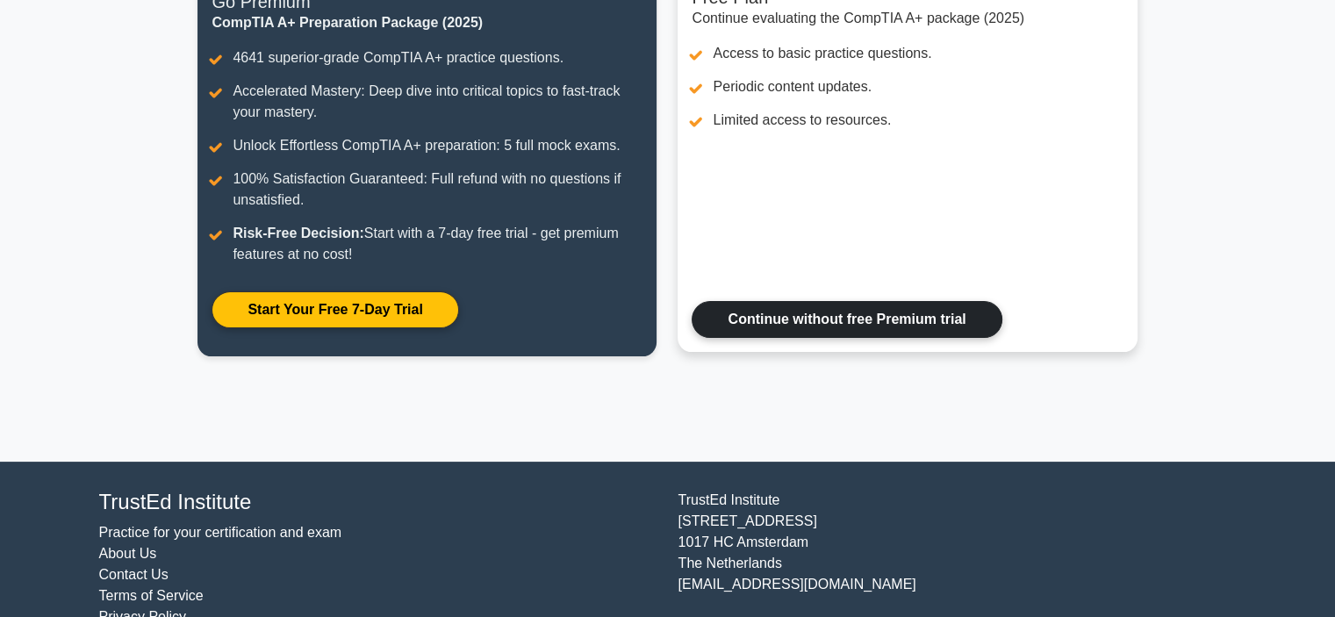
click at [893, 328] on link "Continue without free Premium trial" at bounding box center [847, 319] width 310 height 37
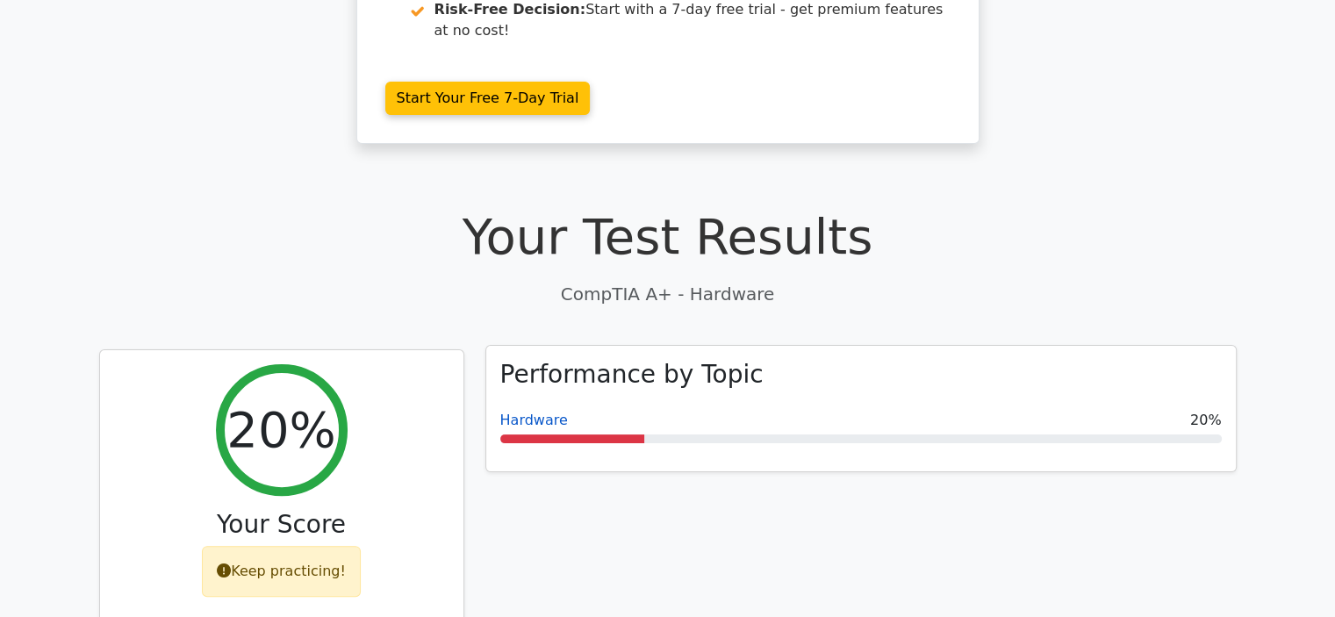
click at [538, 412] on link "Hardware" at bounding box center [534, 420] width 68 height 17
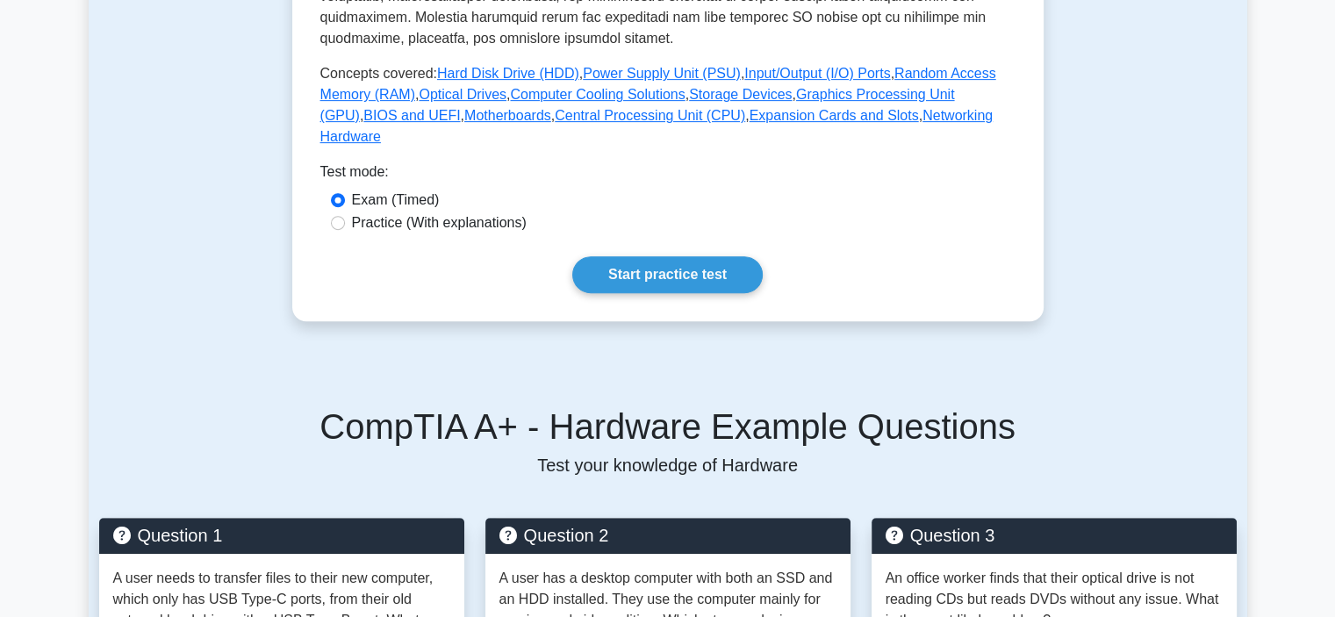
scroll to position [724, 0]
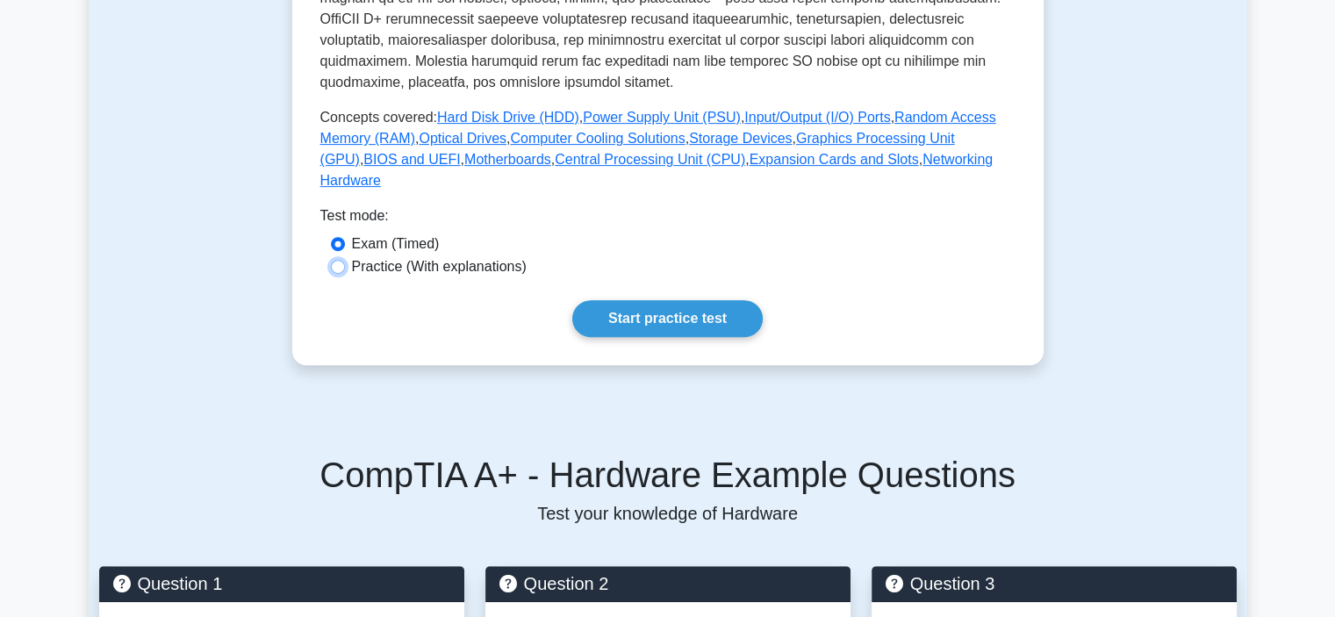
click at [335, 260] on input "Practice (With explanations)" at bounding box center [338, 267] width 14 height 14
radio input "true"
click at [671, 305] on link "Start practice test" at bounding box center [667, 318] width 190 height 37
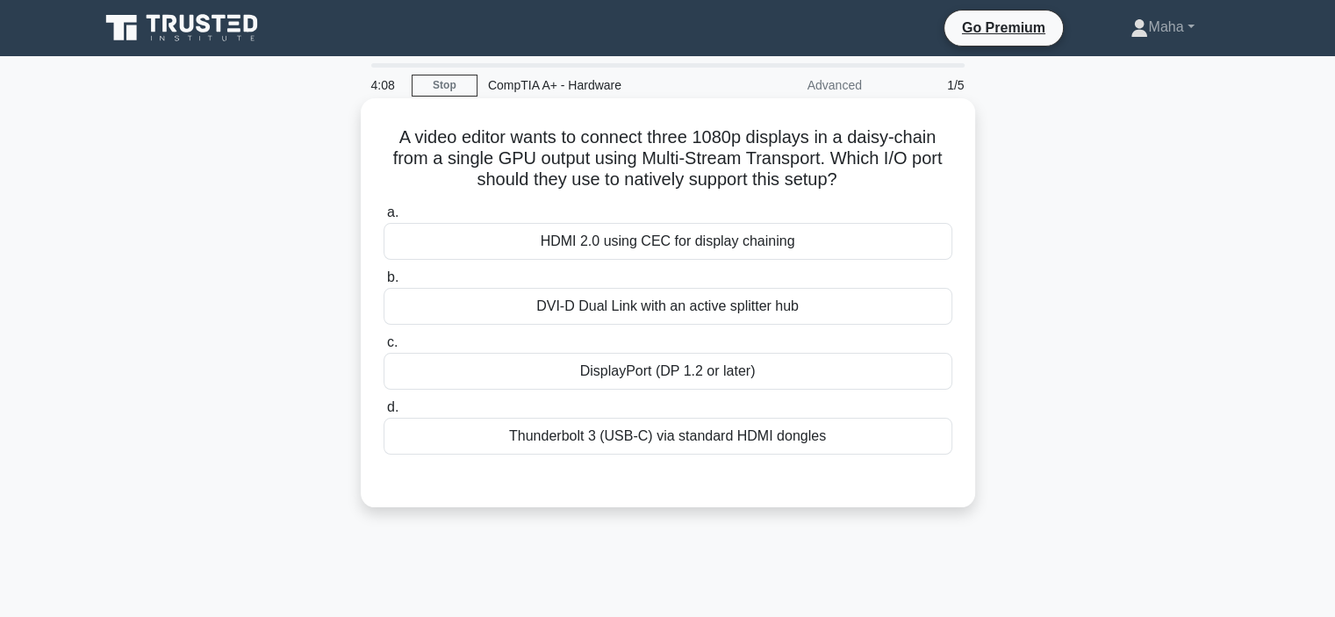
click at [691, 247] on div "HDMI 2.0 using CEC for display chaining" at bounding box center [668, 241] width 569 height 37
click at [384, 219] on input "a. HDMI 2.0 using CEC for display chaining" at bounding box center [384, 212] width 0 height 11
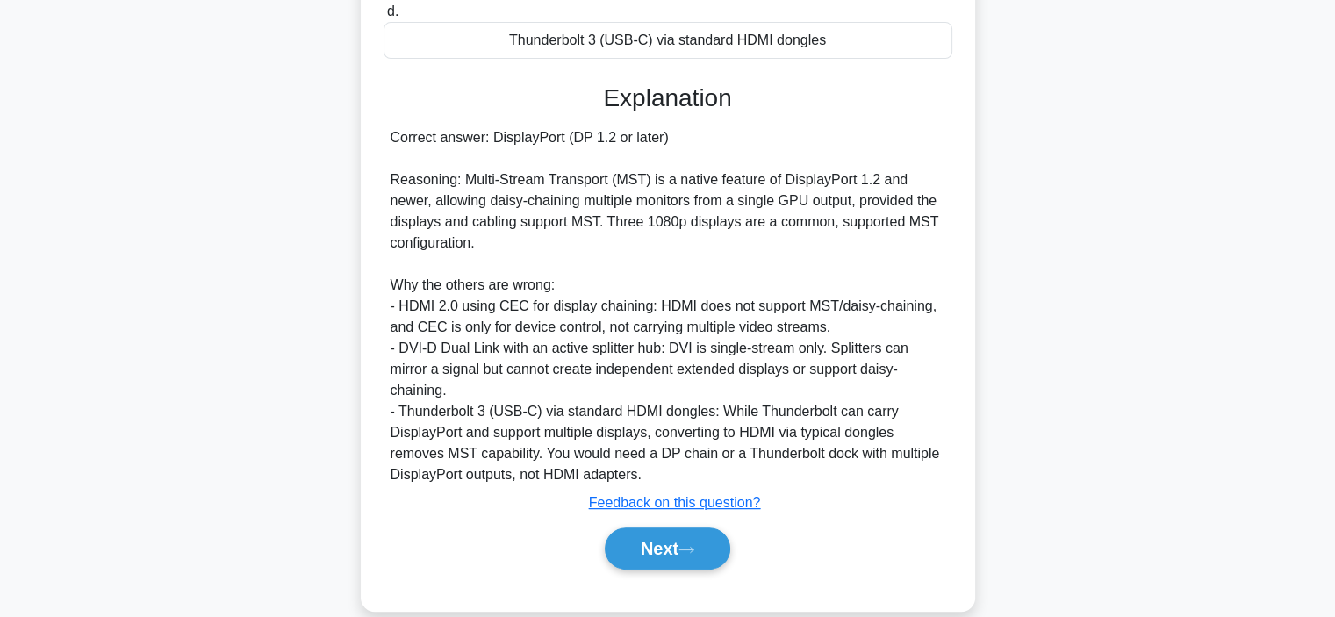
scroll to position [423, 0]
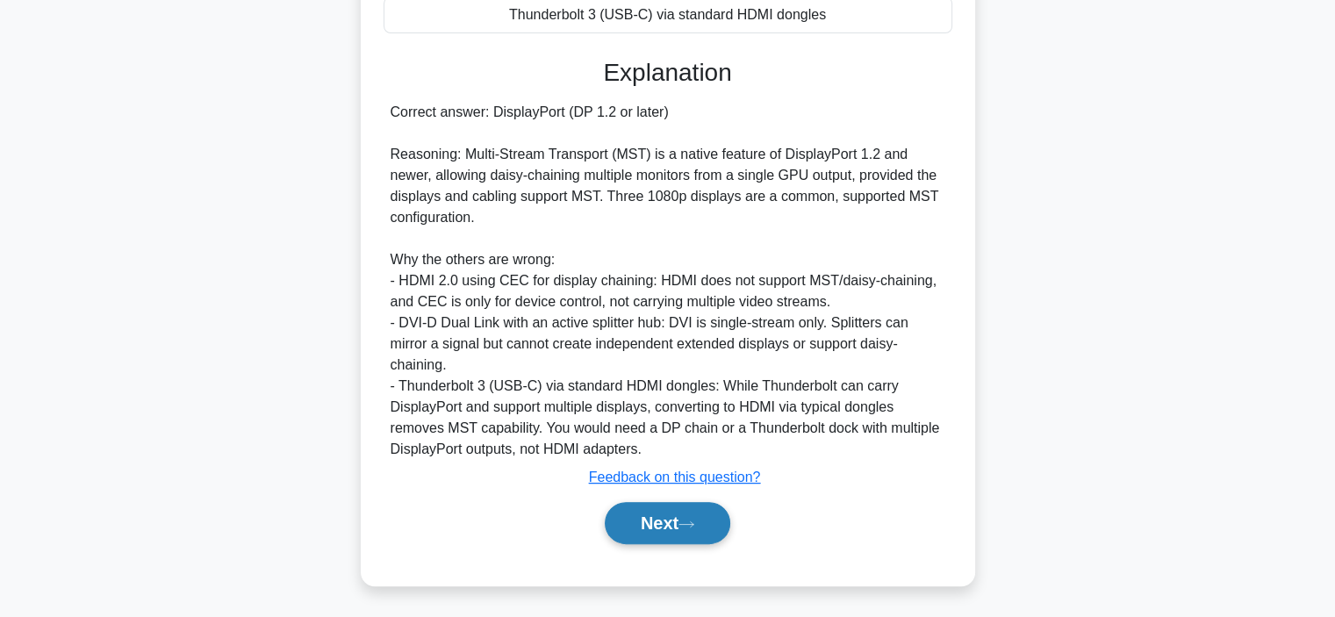
click at [670, 505] on button "Next" at bounding box center [667, 523] width 125 height 42
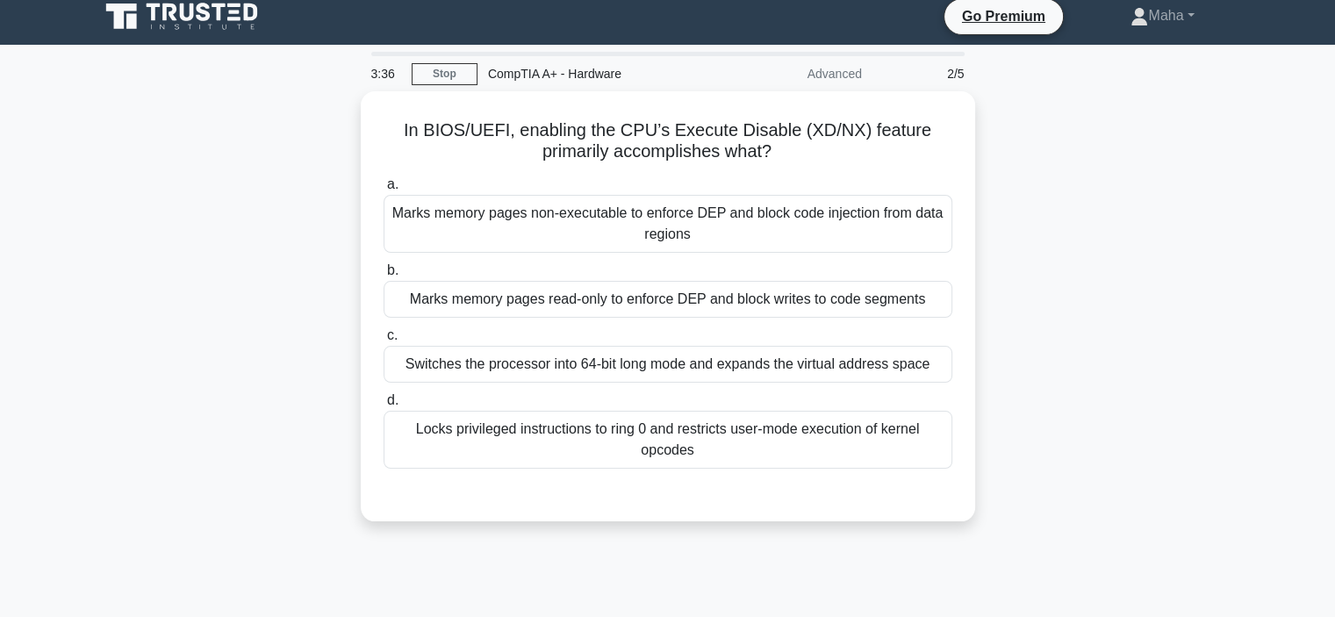
scroll to position [0, 0]
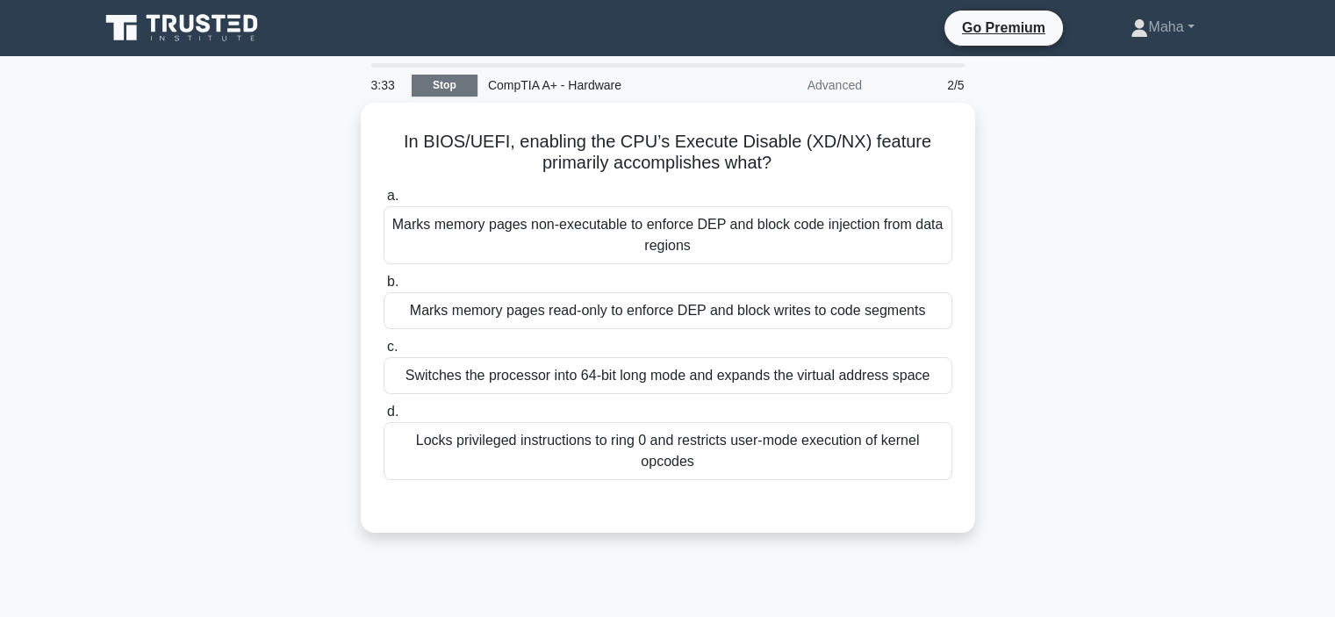
click at [455, 84] on link "Stop" at bounding box center [445, 86] width 66 height 22
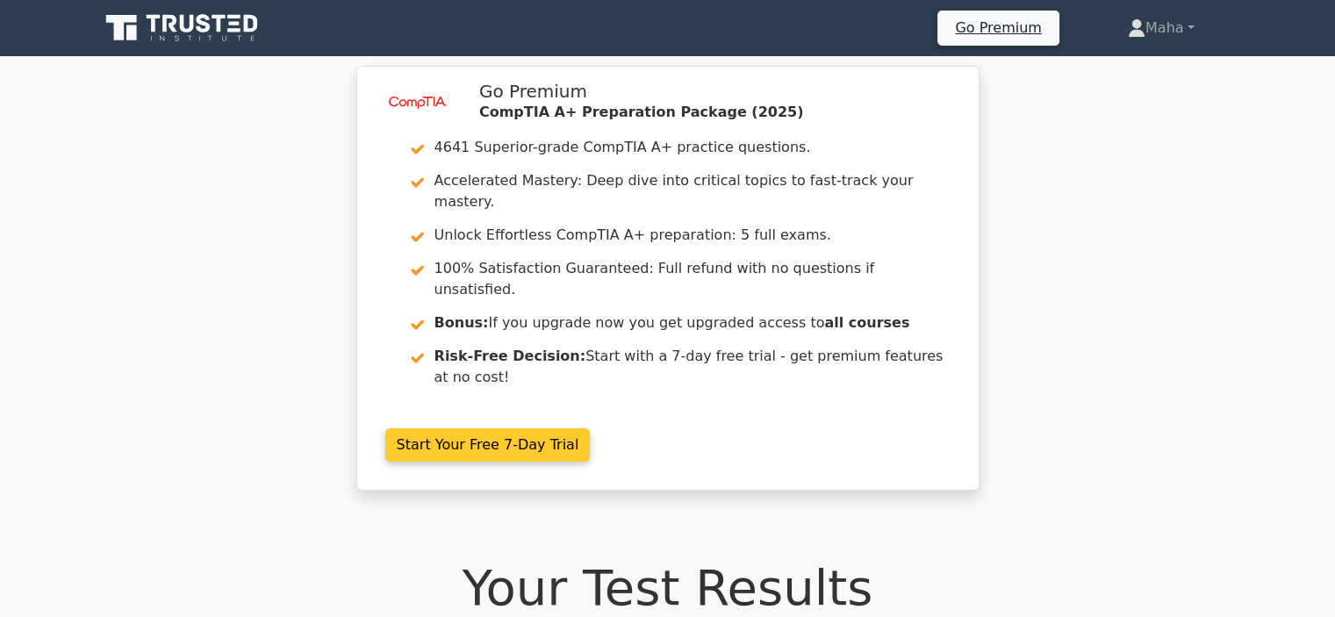
click at [484, 428] on link "Start Your Free 7-Day Trial" at bounding box center [487, 444] width 205 height 33
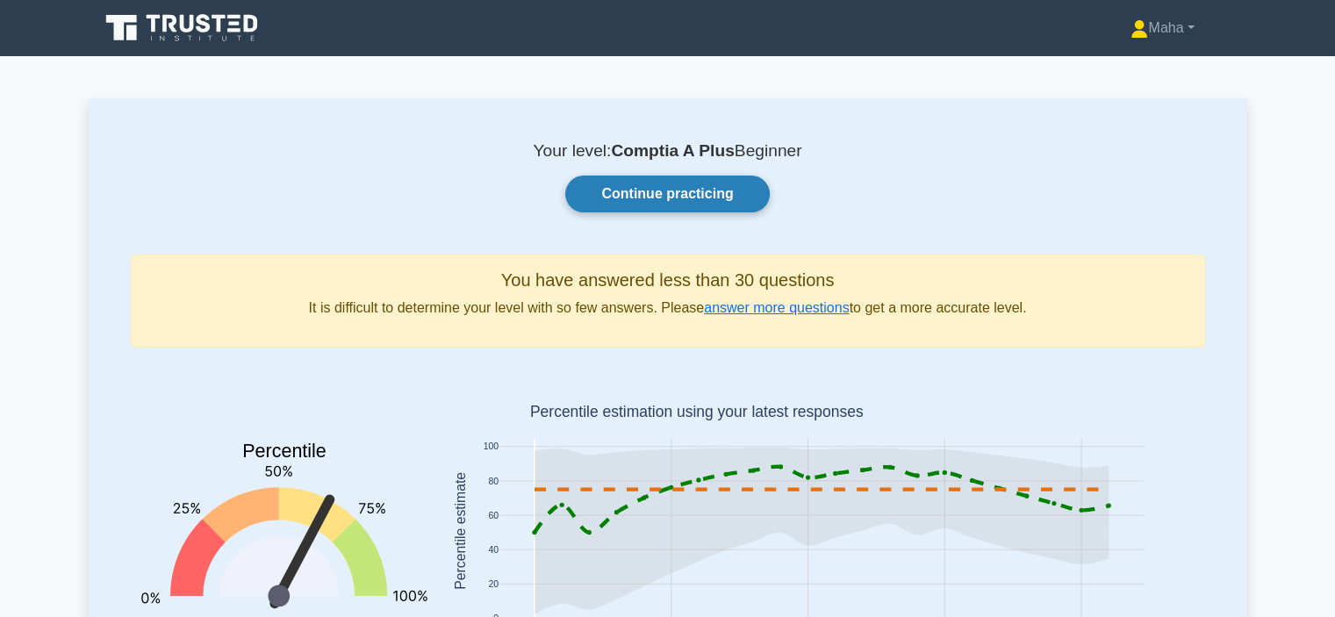
click at [636, 197] on link "Continue practicing" at bounding box center [667, 194] width 204 height 37
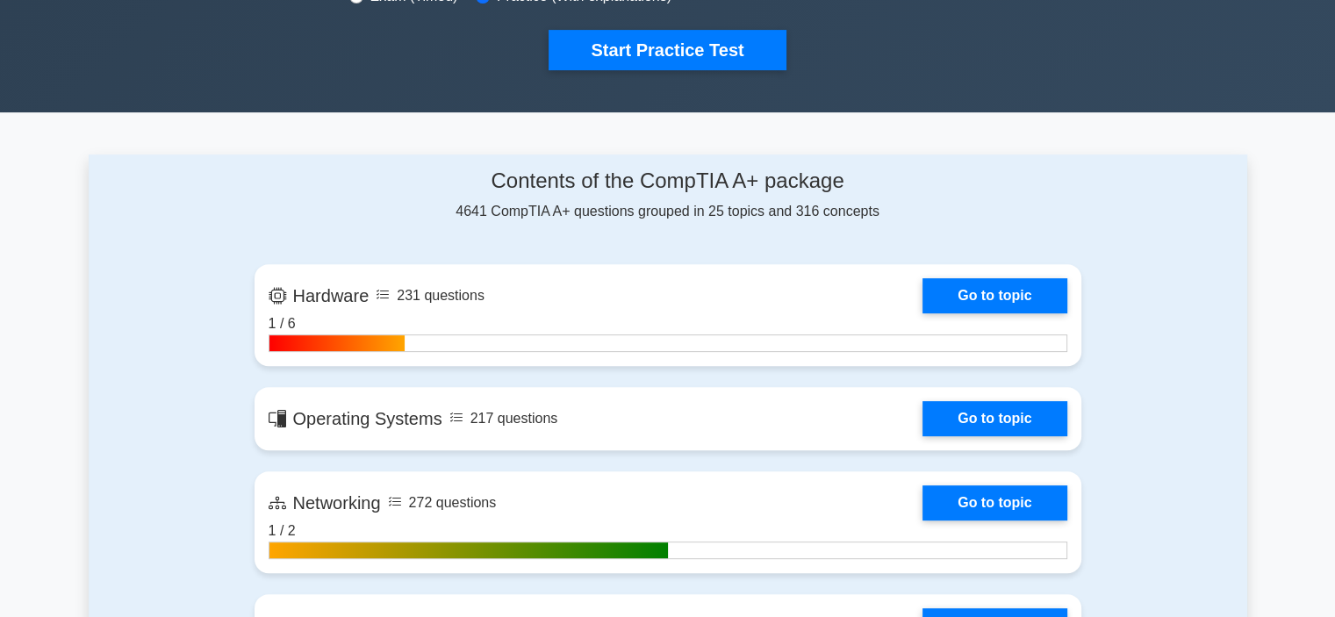
scroll to position [702, 0]
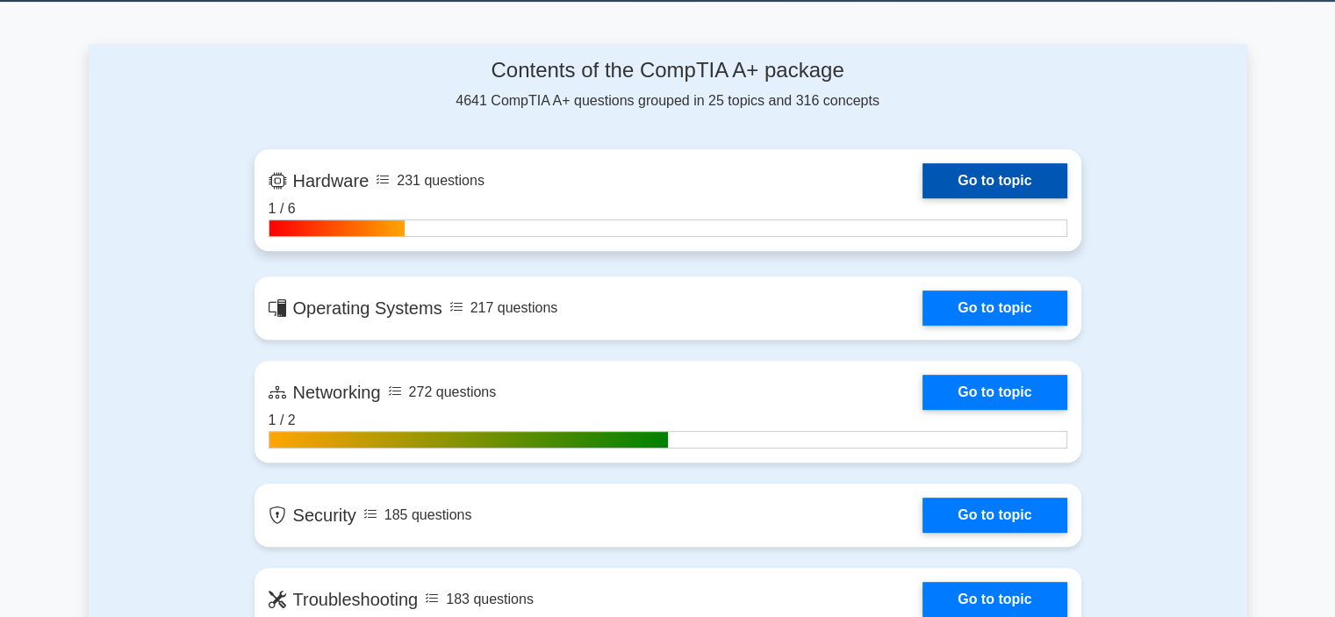
click at [965, 171] on link "Go to topic" at bounding box center [994, 180] width 144 height 35
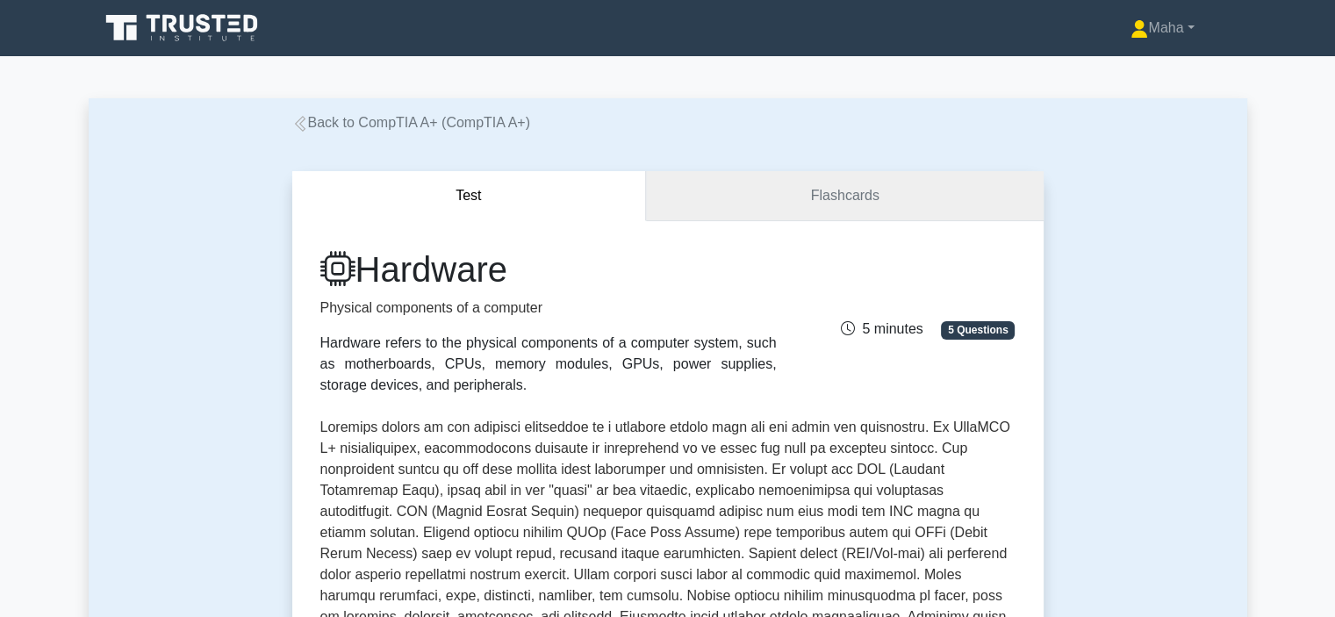
click at [806, 199] on link "Flashcards" at bounding box center [844, 196] width 397 height 50
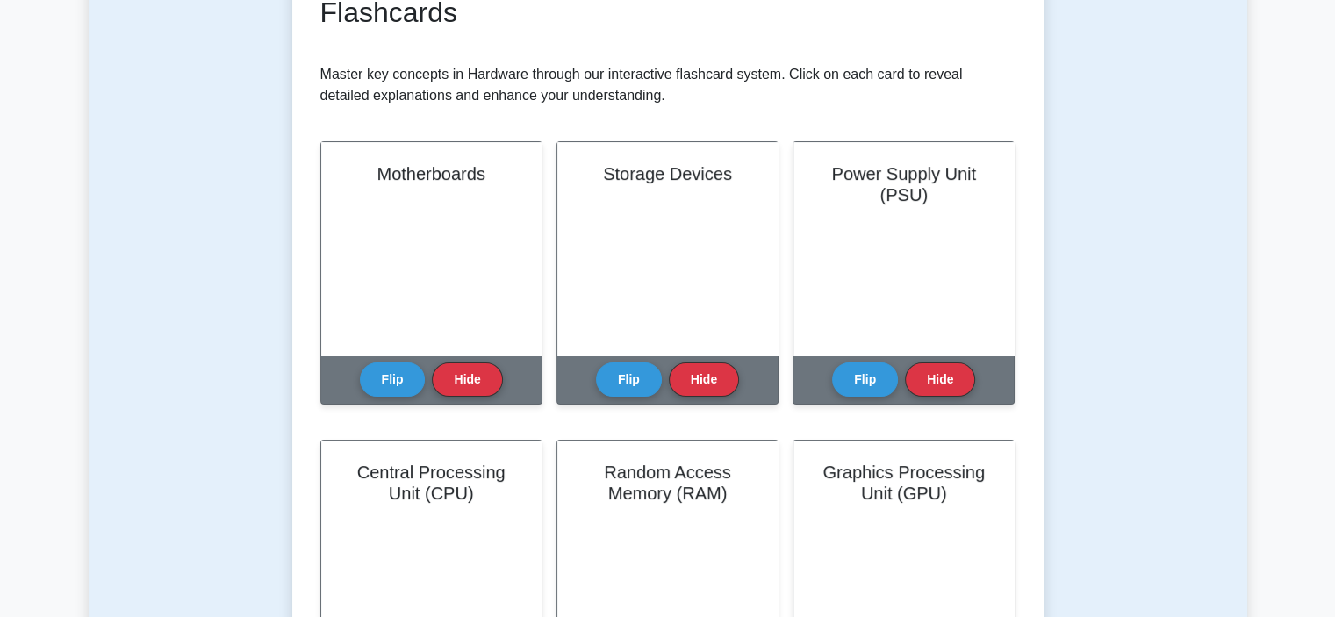
scroll to position [263, 0]
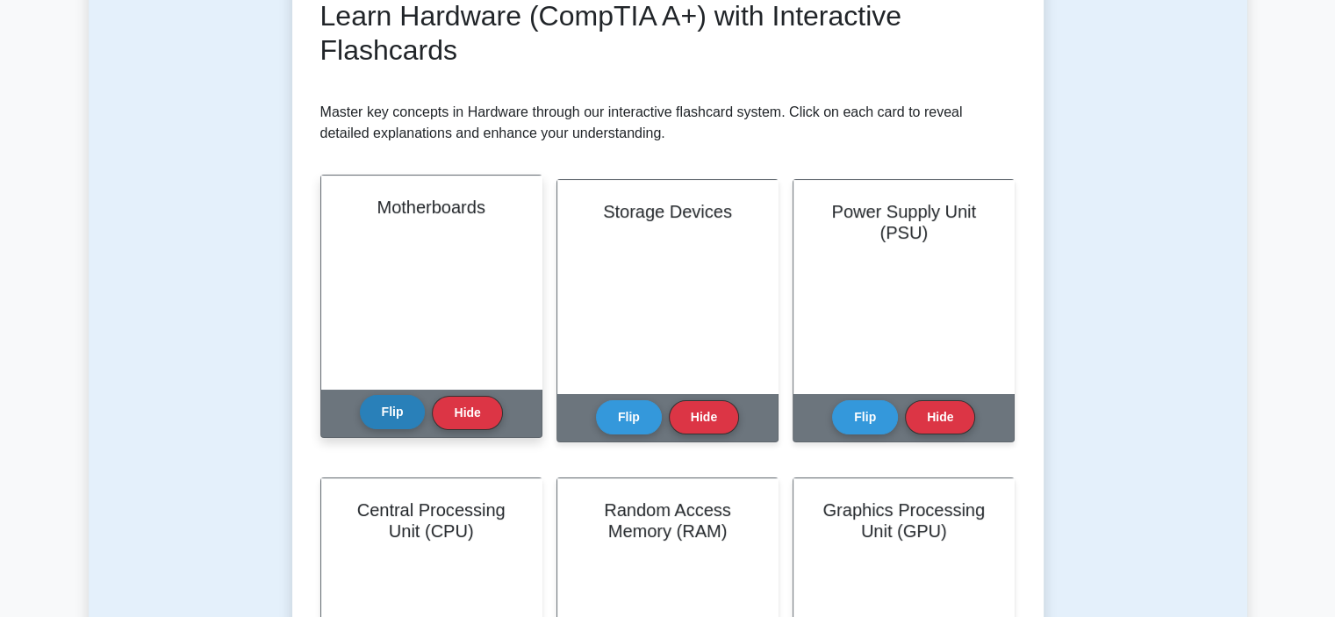
click at [392, 415] on button "Flip" at bounding box center [393, 412] width 66 height 34
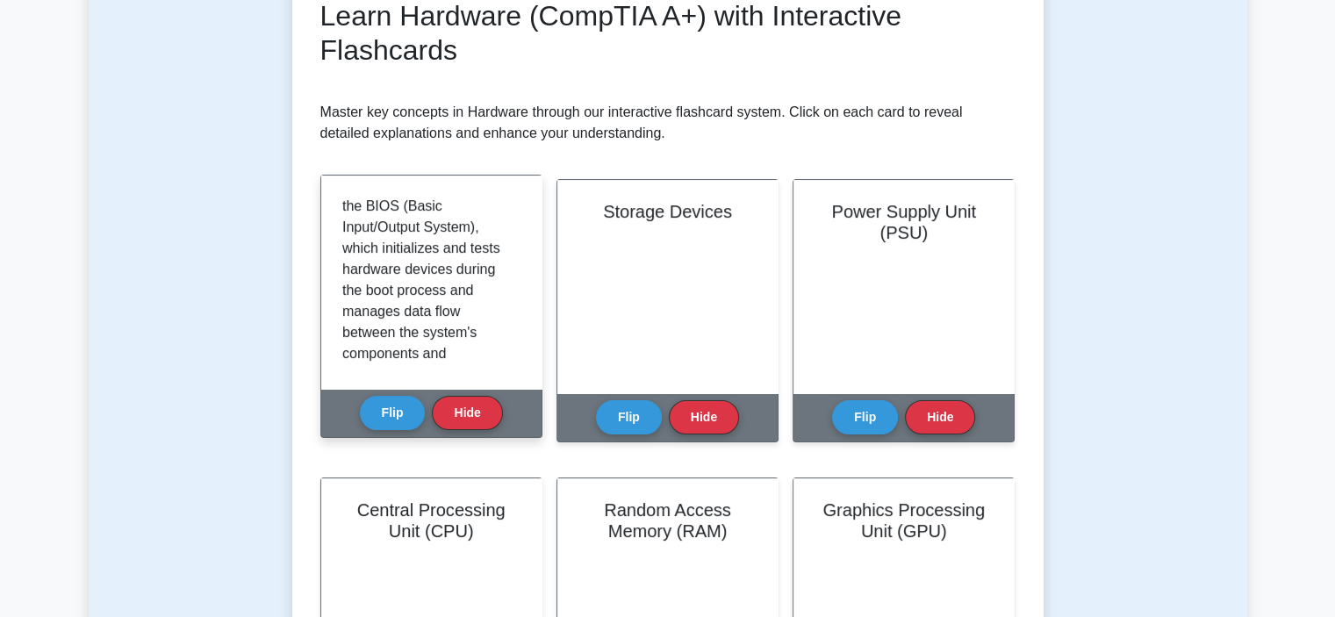
scroll to position [453, 0]
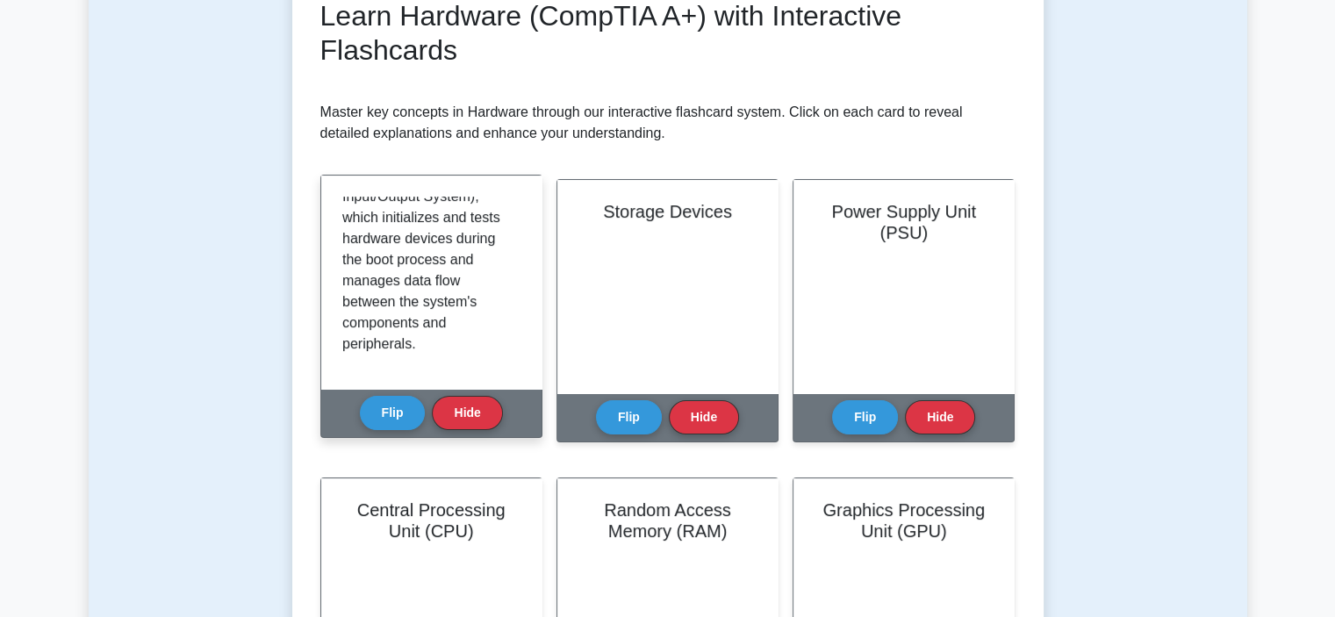
click at [534, 392] on div "Motherboards Flip Hide" at bounding box center [431, 306] width 222 height 263
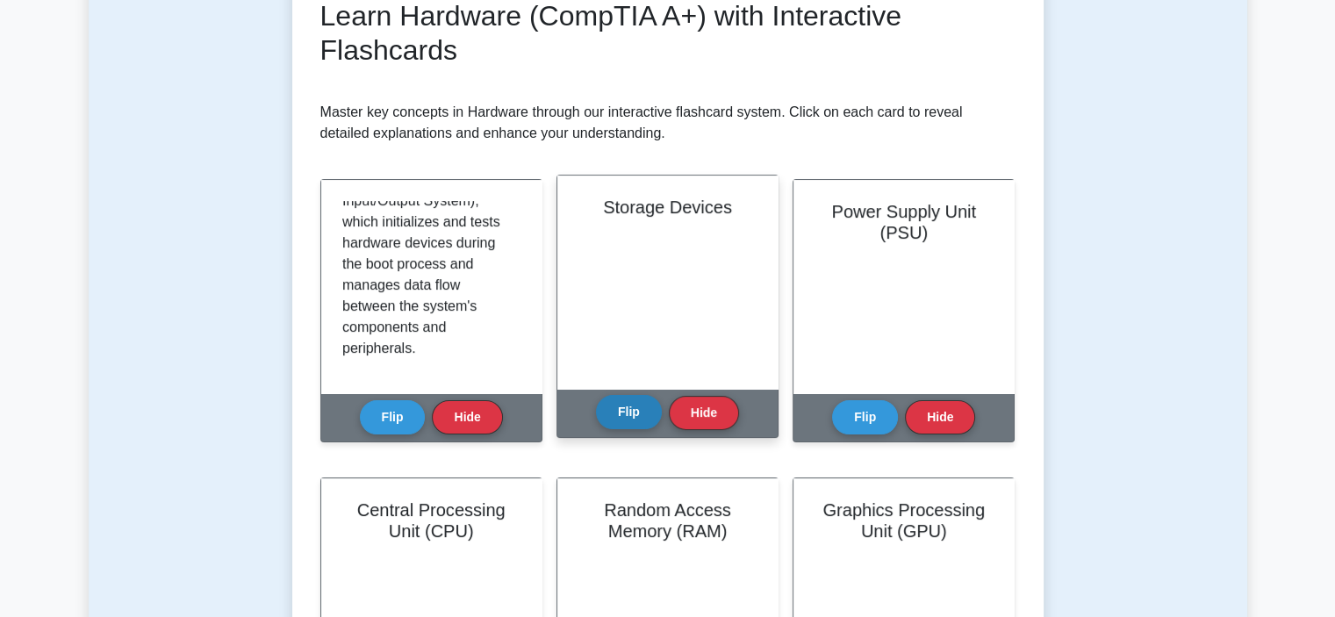
click at [642, 417] on button "Flip" at bounding box center [629, 412] width 66 height 34
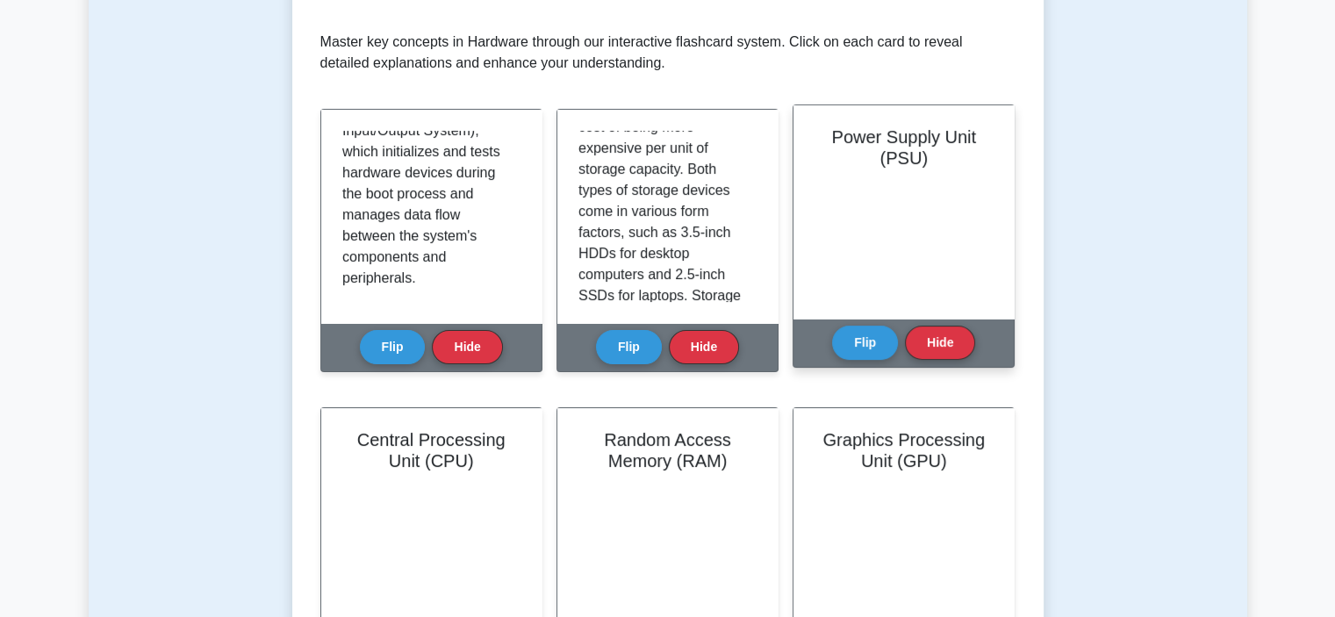
scroll to position [0, 0]
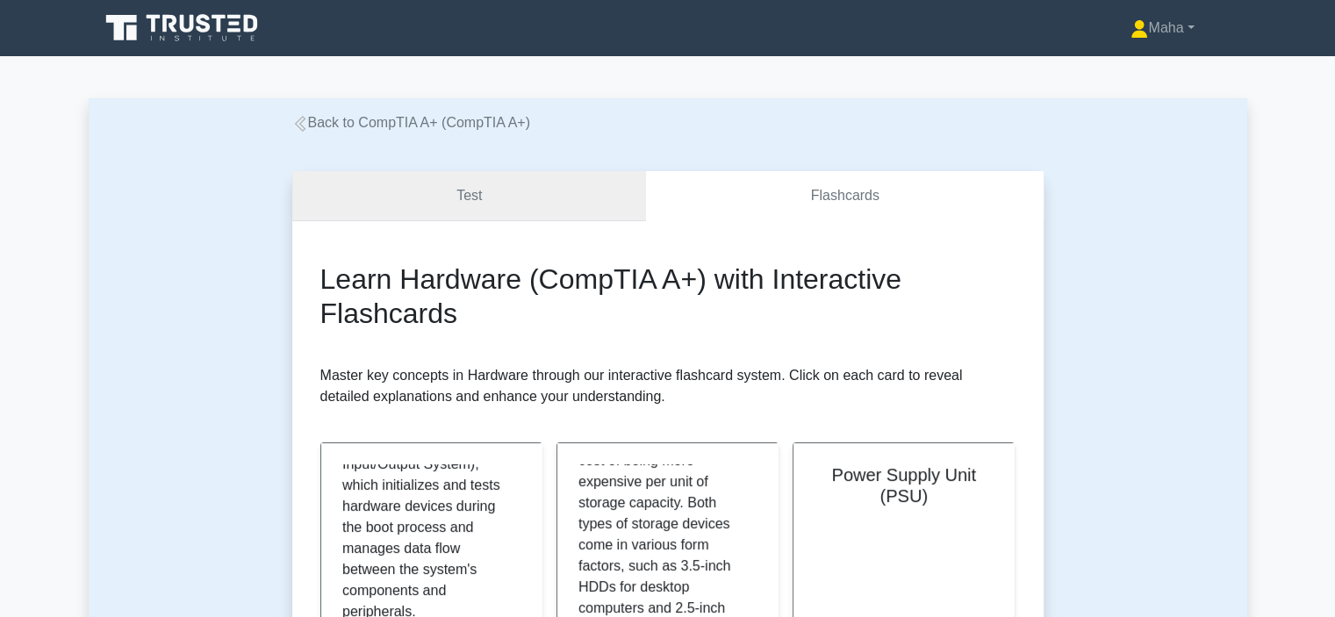
click at [459, 192] on link "Test" at bounding box center [469, 196] width 355 height 50
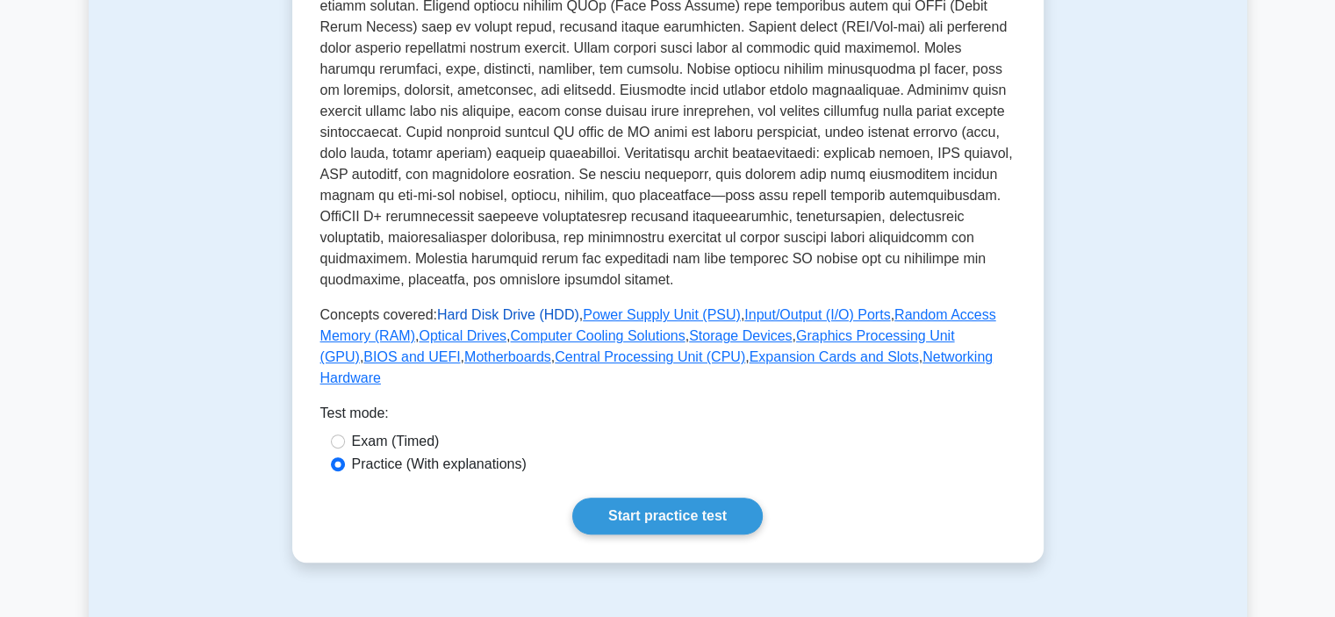
click at [484, 315] on link "Hard Disk Drive (HDD)" at bounding box center [508, 314] width 142 height 15
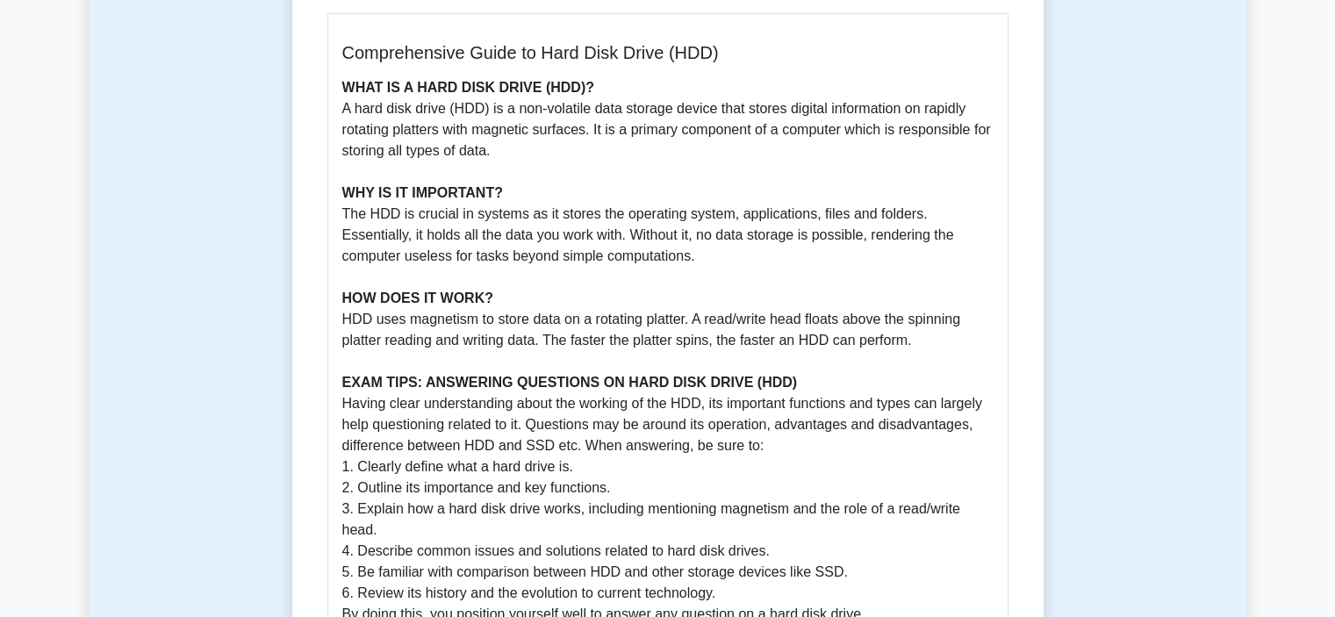
scroll to position [702, 0]
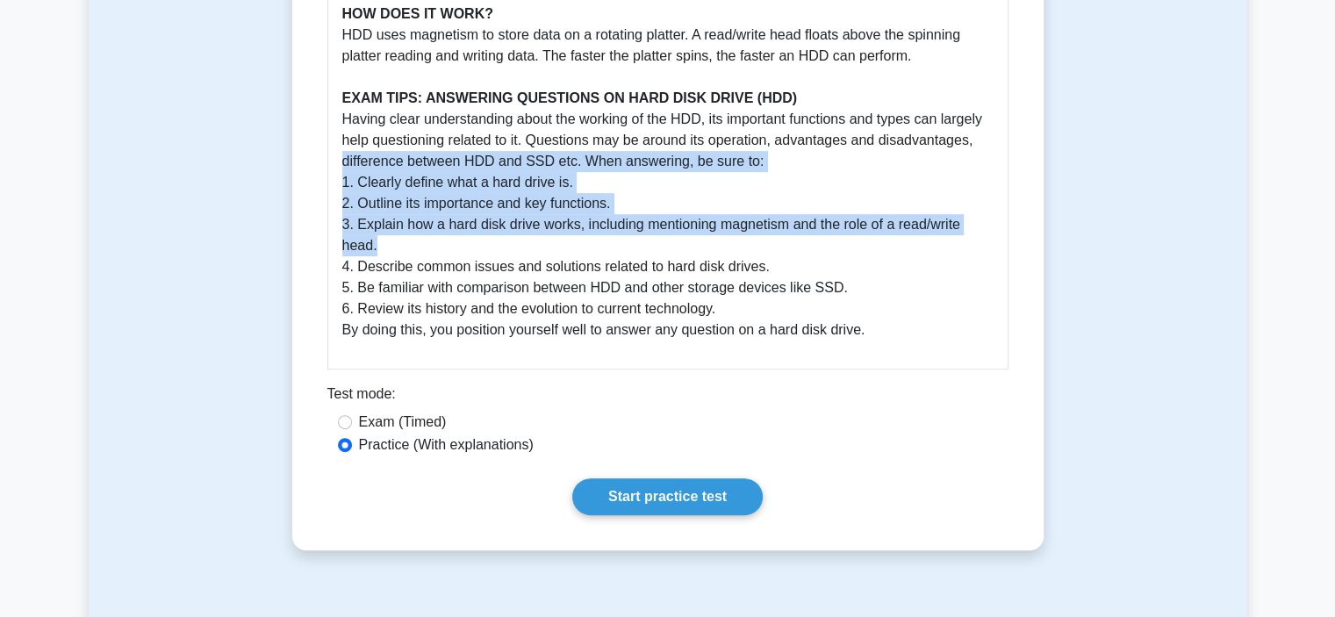
drag, startPoint x: 239, startPoint y: 164, endPoint x: 683, endPoint y: 252, distance: 452.6
click at [683, 252] on div "Hard Disk Drive (HDD) 5 minutes 5 Questions Comprehensive Guide to Hard Disk Dr…" at bounding box center [668, 13] width 1158 height 1165
copy p "difference between HDD and SSD etc. When answering, be sure to: 1. Clearly defi…"
click at [715, 191] on p "WHAT IS A HARD DISK DRIVE (HDD)? A hard disk drive (HDD) is a non-volatile data…" at bounding box center [667, 67] width 651 height 548
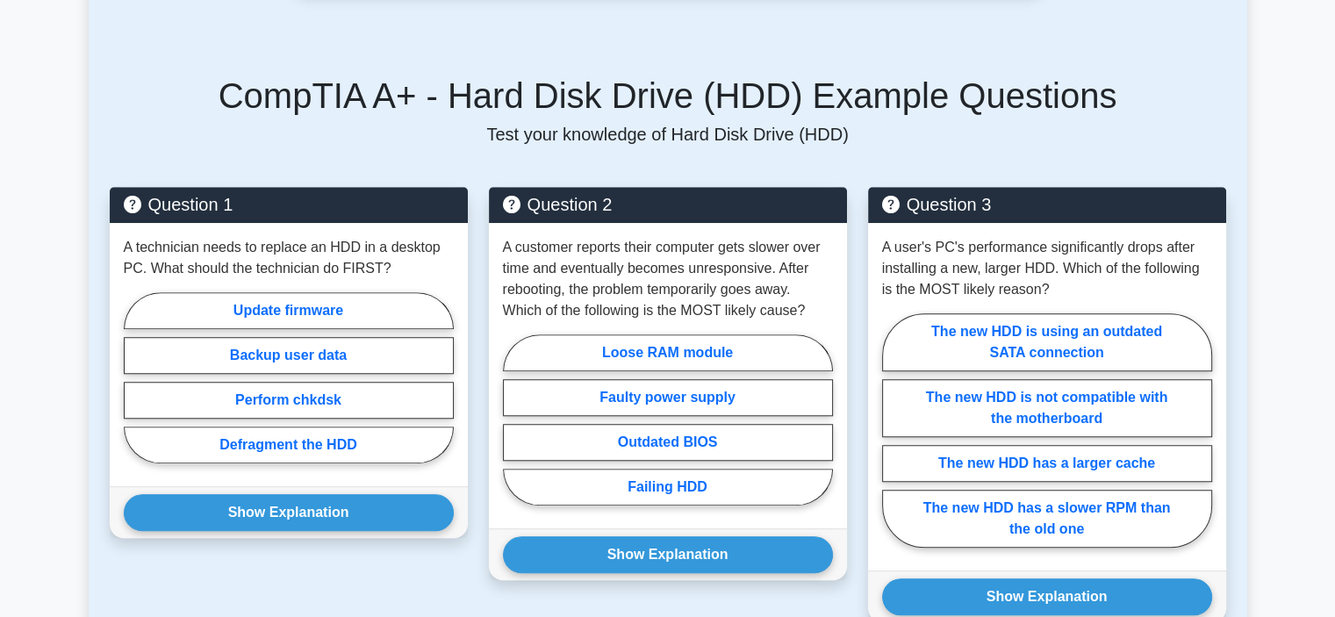
scroll to position [1316, 0]
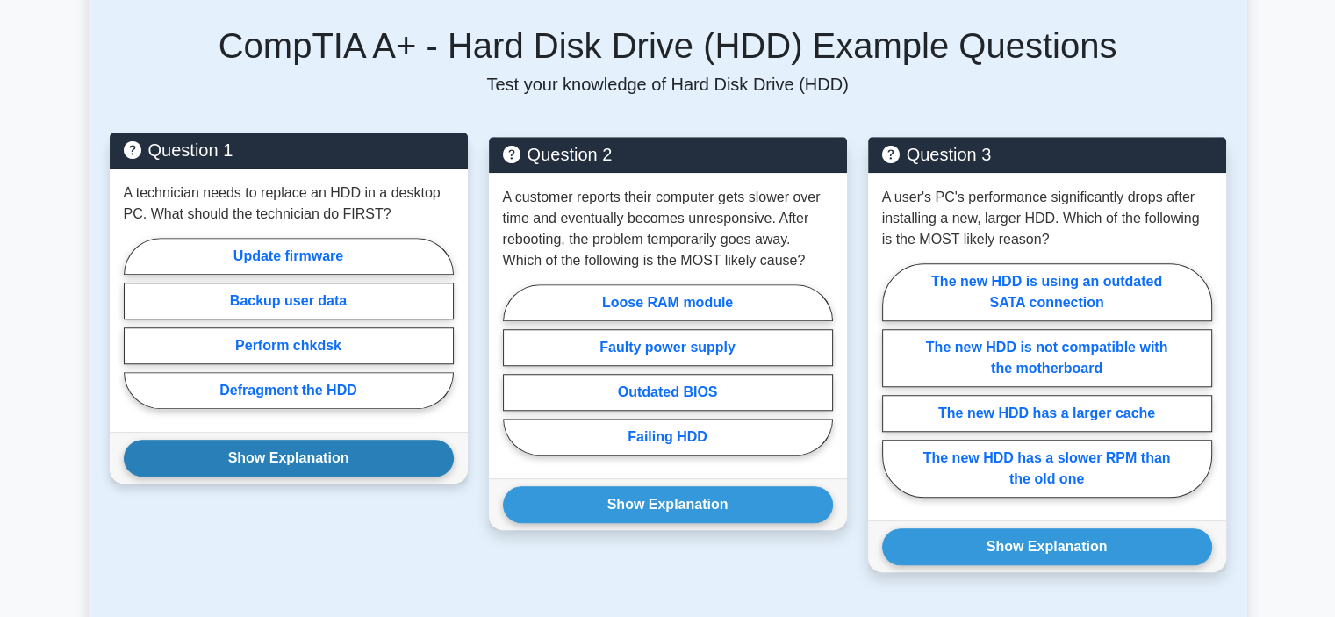
click at [303, 455] on button "Show Explanation" at bounding box center [289, 458] width 330 height 37
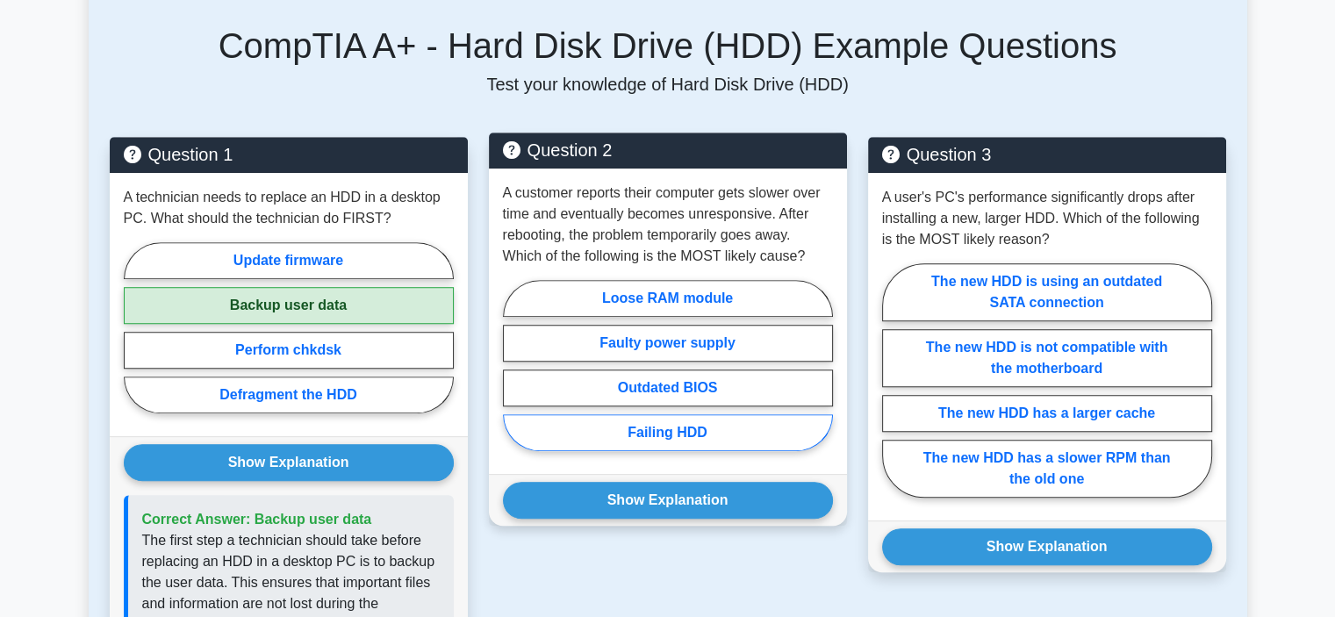
click at [710, 434] on label "Failing HDD" at bounding box center [668, 432] width 330 height 37
click at [514, 376] on input "Failing HDD" at bounding box center [508, 370] width 11 height 11
radio input "true"
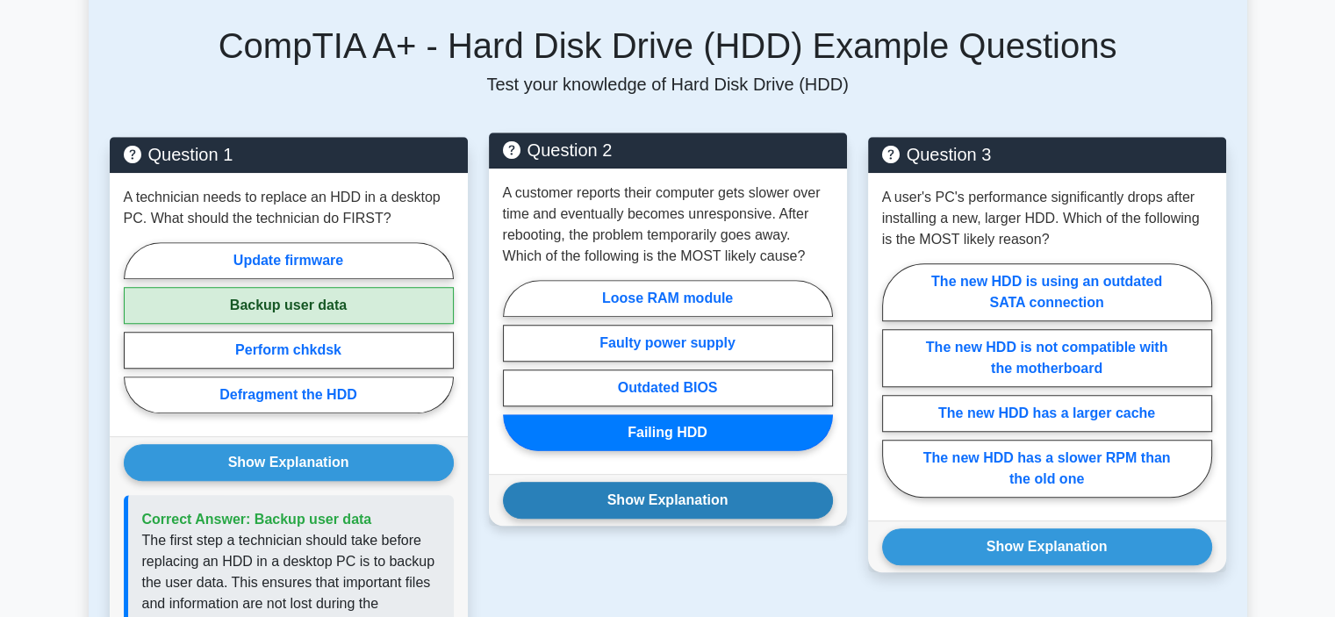
click at [699, 494] on button "Show Explanation" at bounding box center [668, 500] width 330 height 37
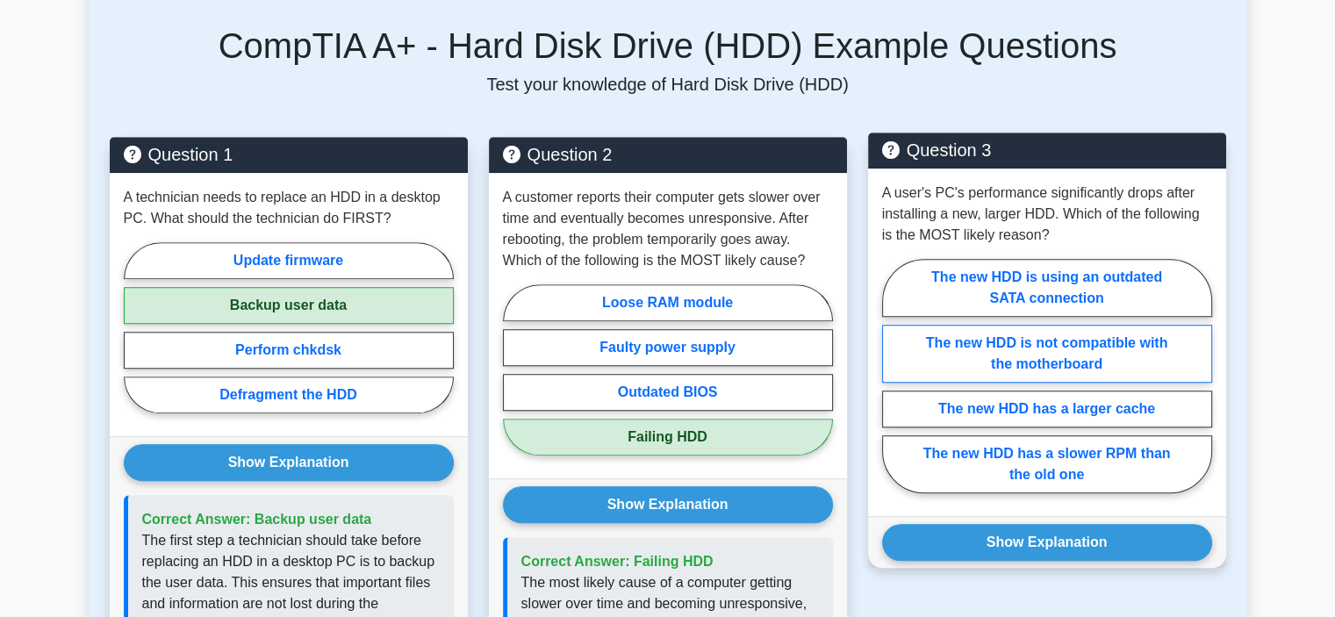
click at [1099, 362] on label "The new HDD is not compatible with the motherboard" at bounding box center [1047, 354] width 330 height 58
click at [893, 376] on input "The new HDD is not compatible with the motherboard" at bounding box center [887, 381] width 11 height 11
radio input "true"
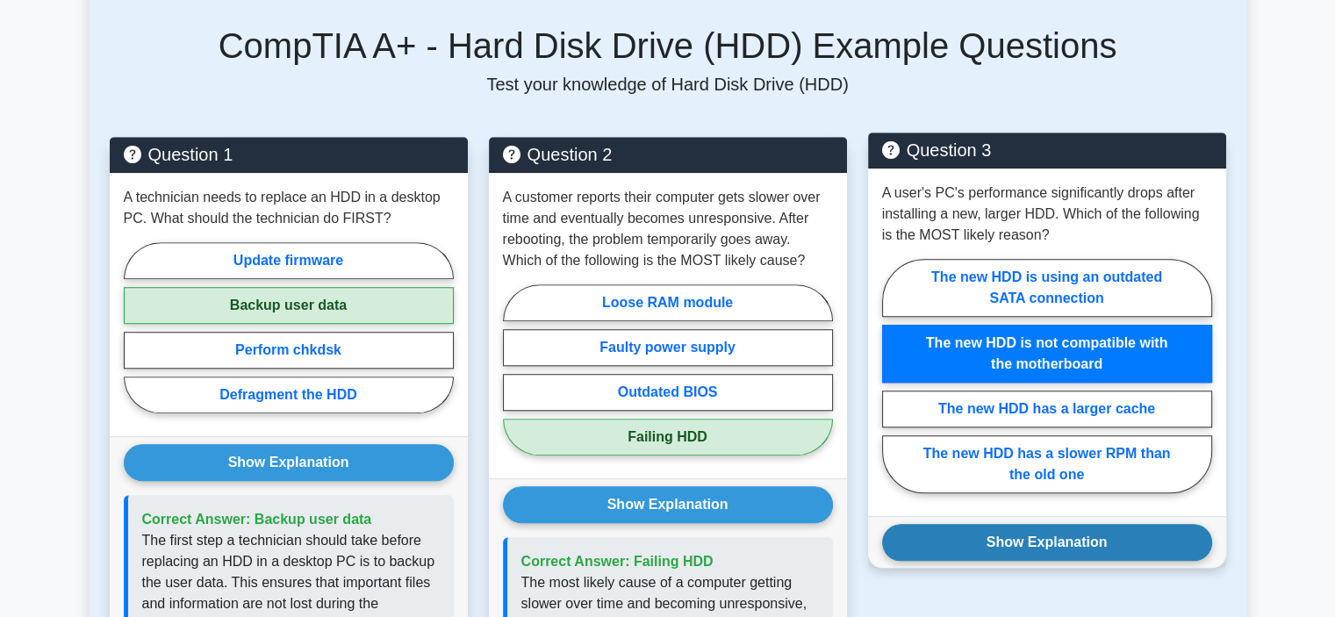
click at [1129, 549] on button "Show Explanation" at bounding box center [1047, 542] width 330 height 37
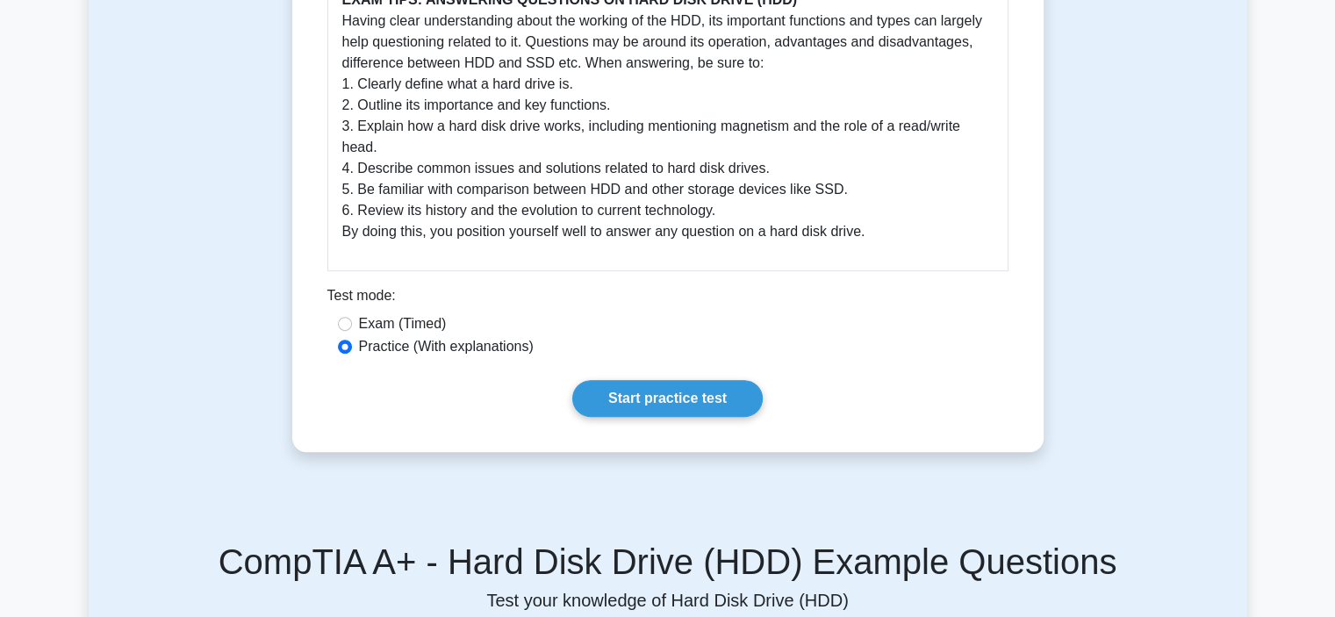
scroll to position [878, 0]
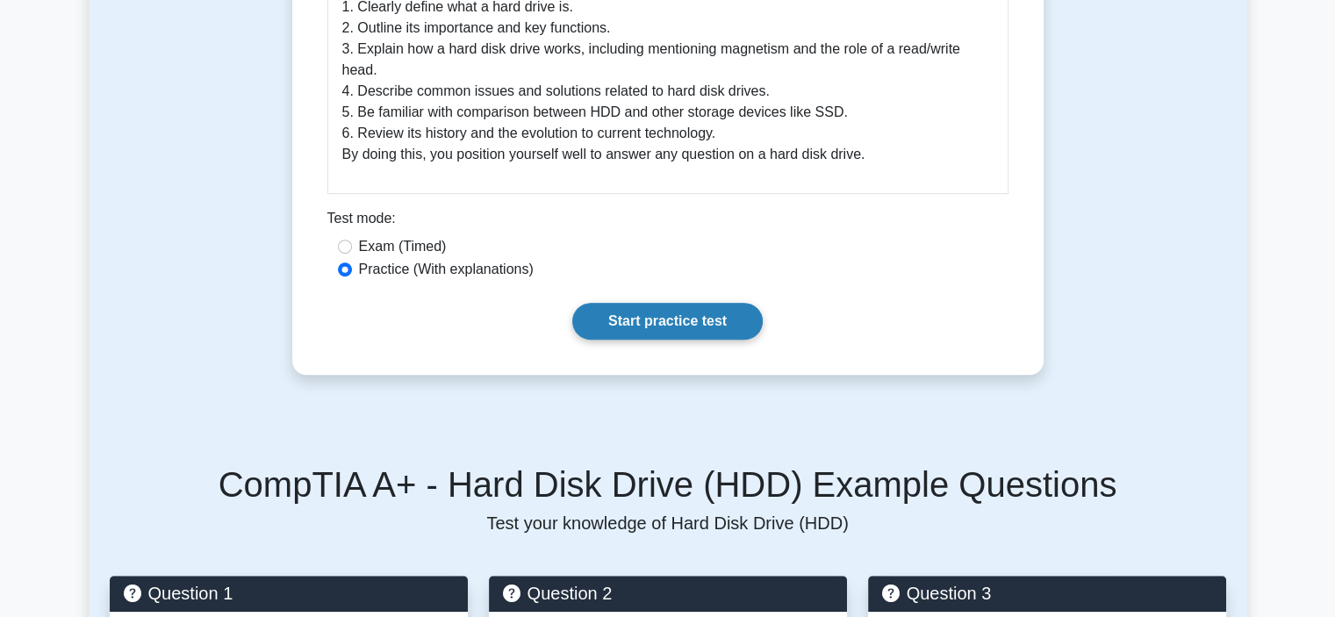
click at [670, 326] on link "Start practice test" at bounding box center [667, 321] width 190 height 37
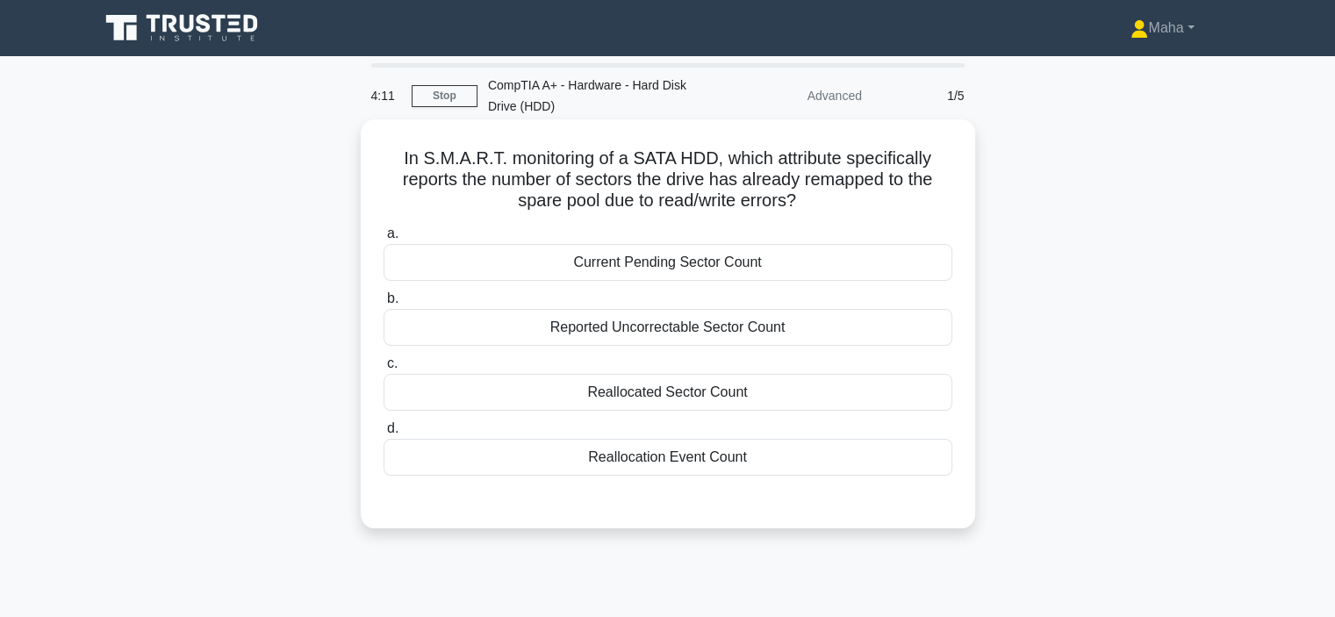
click at [692, 257] on div "Current Pending Sector Count" at bounding box center [668, 262] width 569 height 37
click at [384, 240] on input "a. Current Pending Sector Count" at bounding box center [384, 233] width 0 height 11
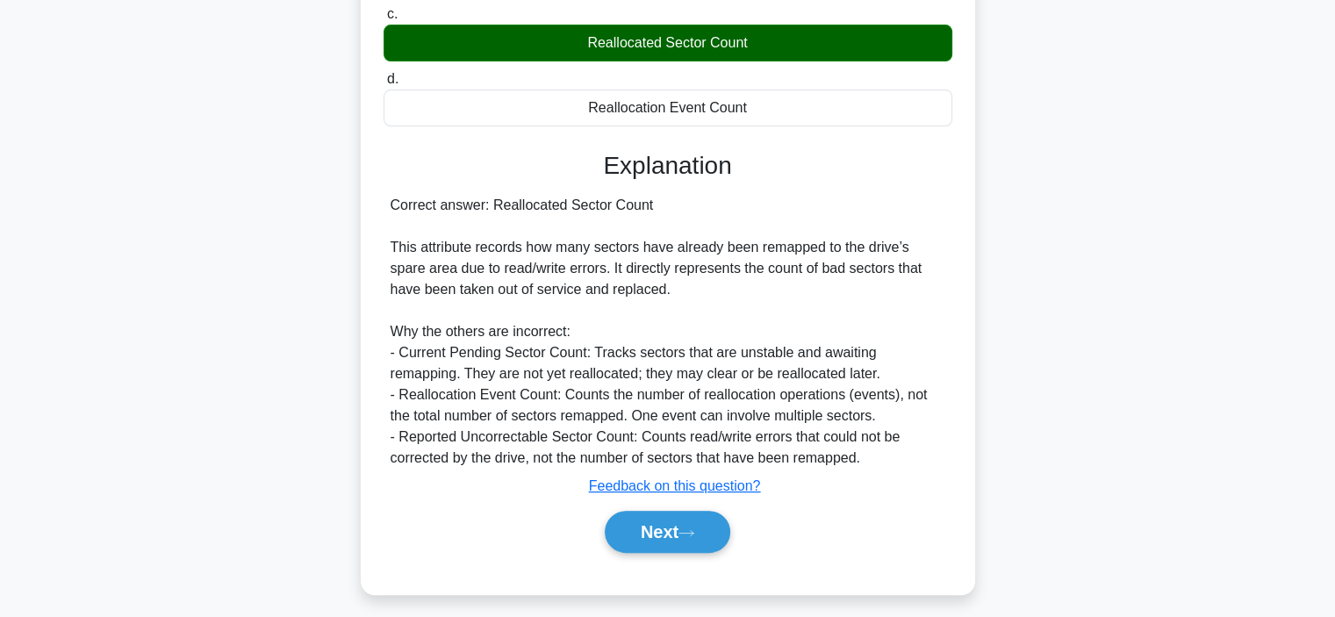
scroll to position [360, 0]
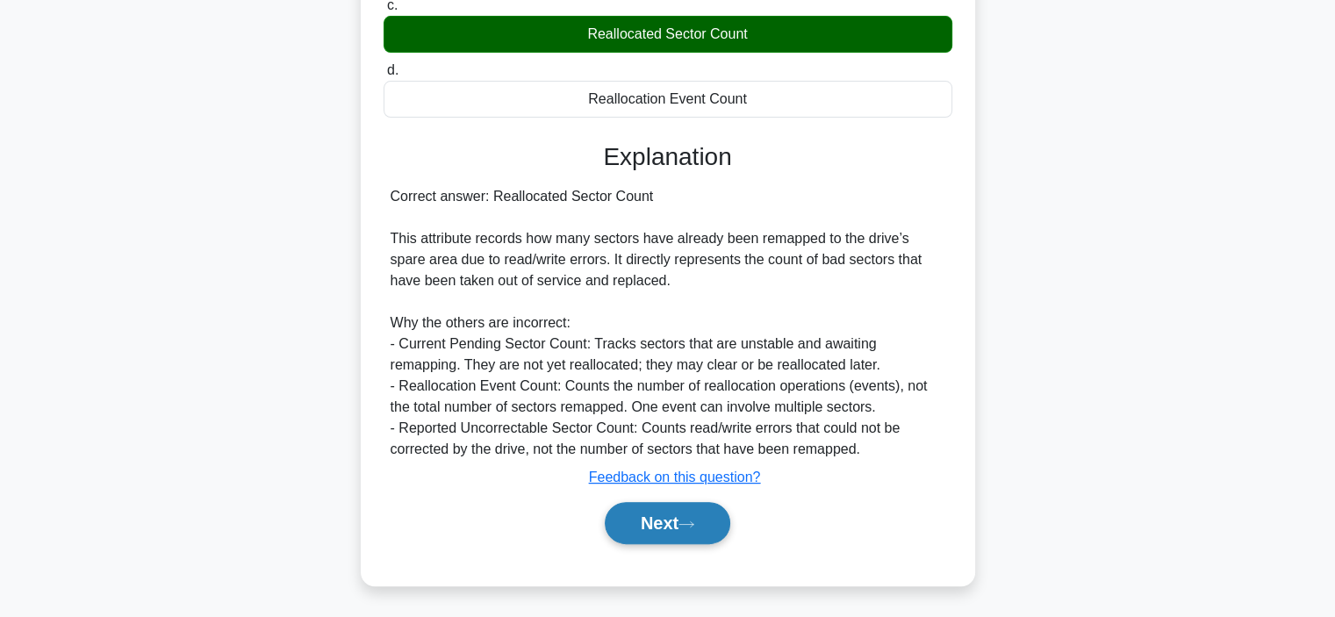
click at [620, 529] on button "Next" at bounding box center [667, 523] width 125 height 42
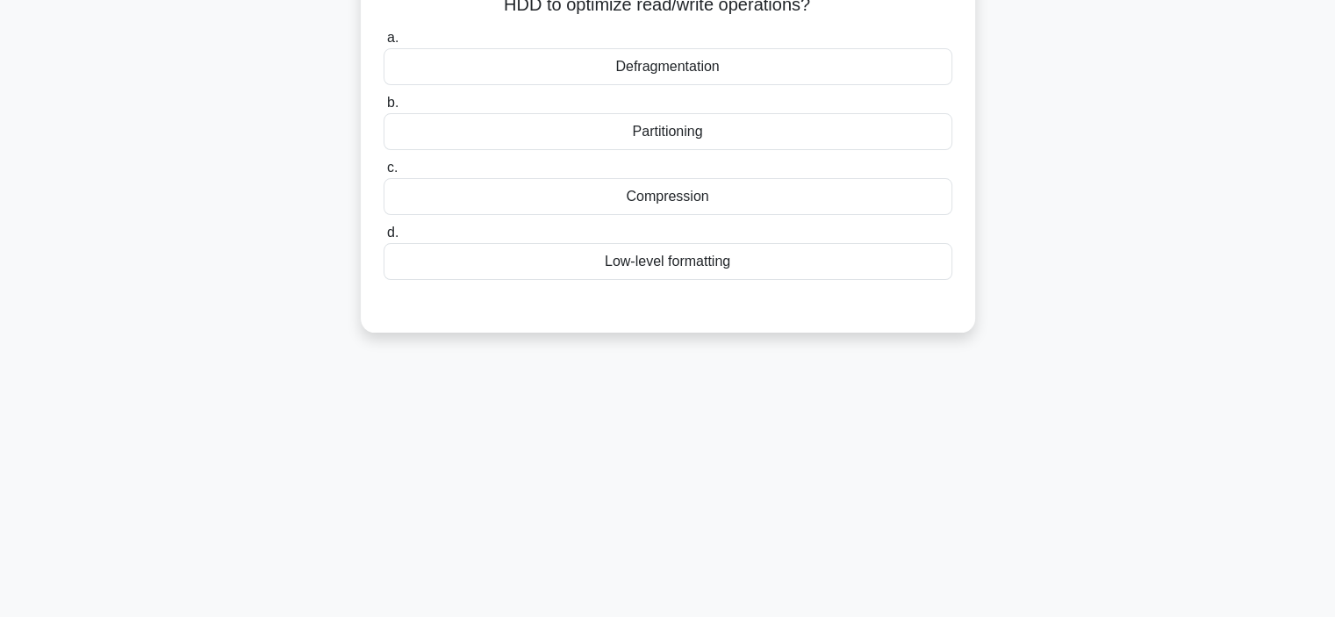
scroll to position [0, 0]
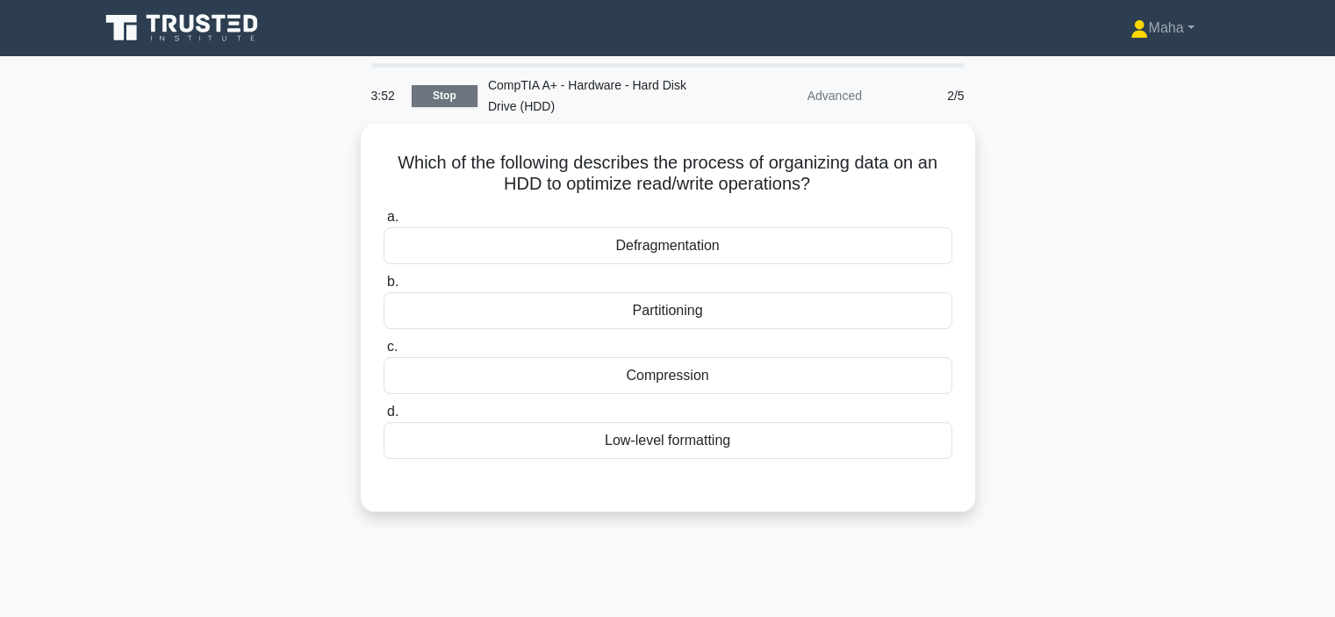
click at [441, 86] on link "Stop" at bounding box center [445, 96] width 66 height 22
